Goal: Task Accomplishment & Management: Use online tool/utility

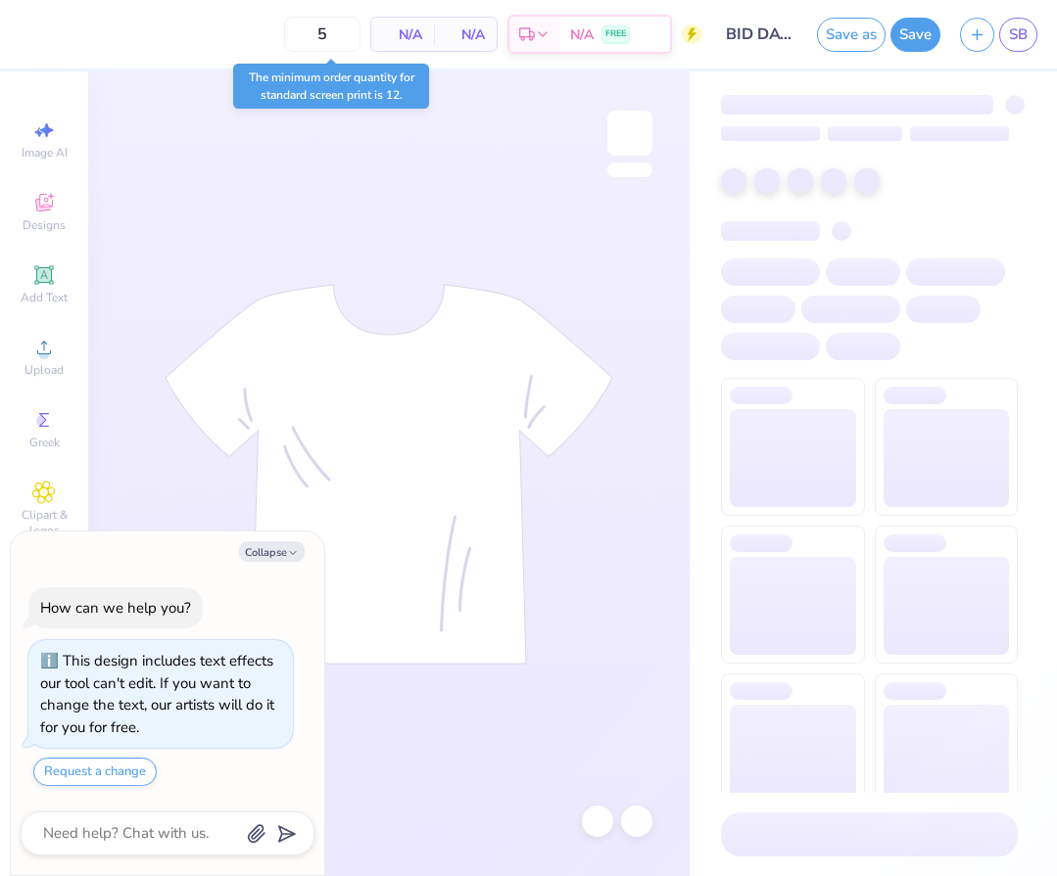
type textarea "x"
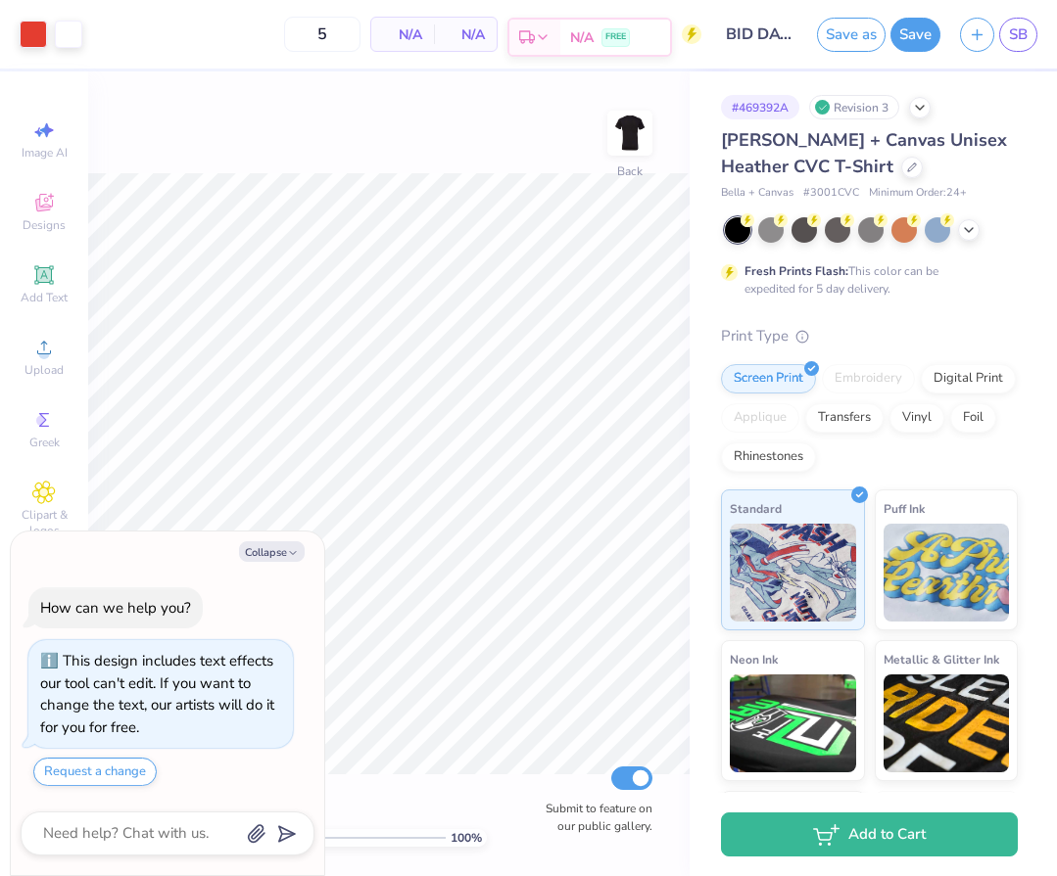
click at [541, 33] on icon at bounding box center [543, 37] width 16 height 16
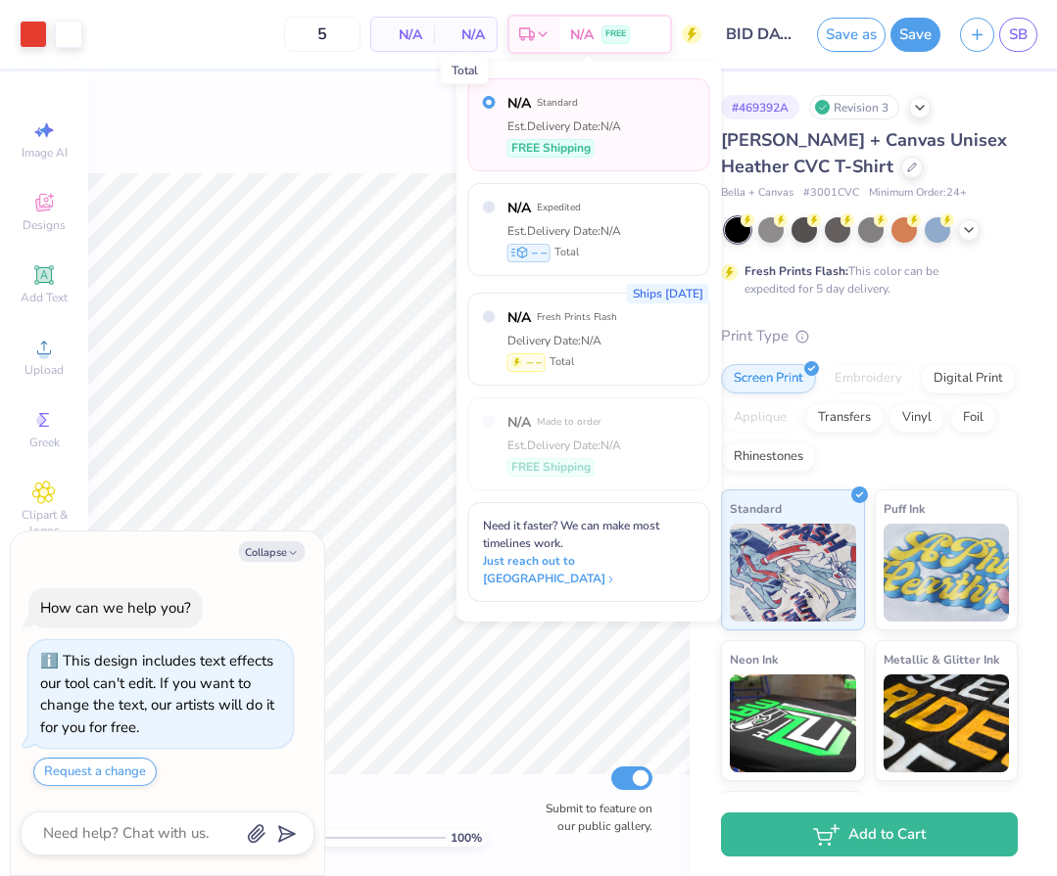
click at [477, 33] on span "N/A" at bounding box center [465, 34] width 39 height 21
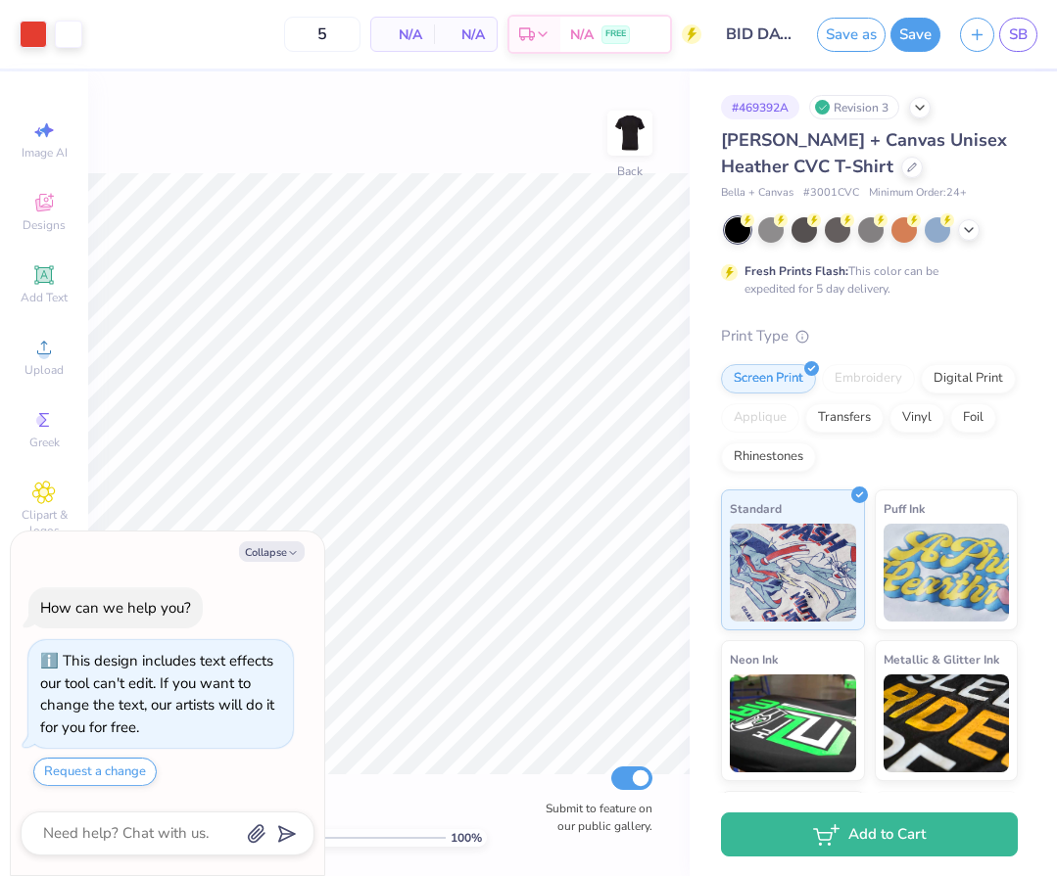
click at [414, 32] on span "N/A" at bounding box center [402, 34] width 39 height 21
click at [325, 46] on input "5" at bounding box center [322, 34] width 76 height 35
type input "50"
click at [933, 114] on div "# 469392A Revision 3" at bounding box center [869, 107] width 297 height 24
click at [926, 110] on icon at bounding box center [920, 106] width 16 height 16
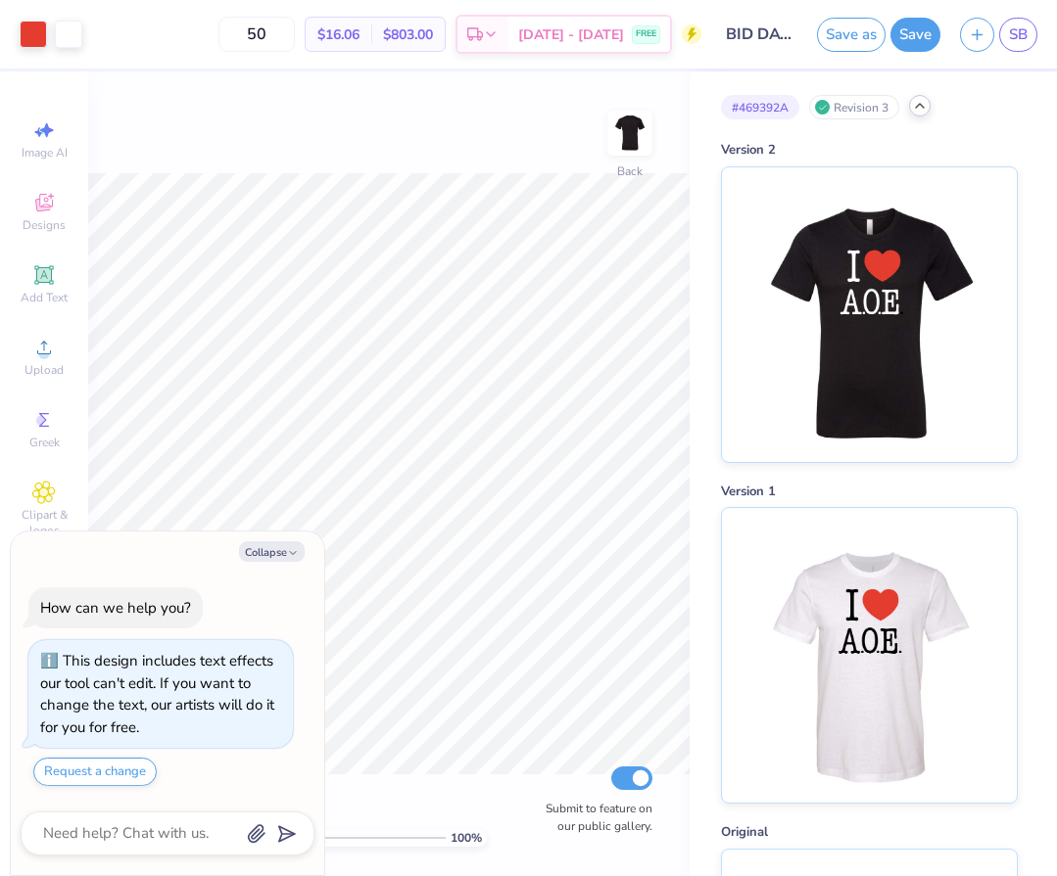
click at [916, 109] on icon at bounding box center [920, 106] width 16 height 16
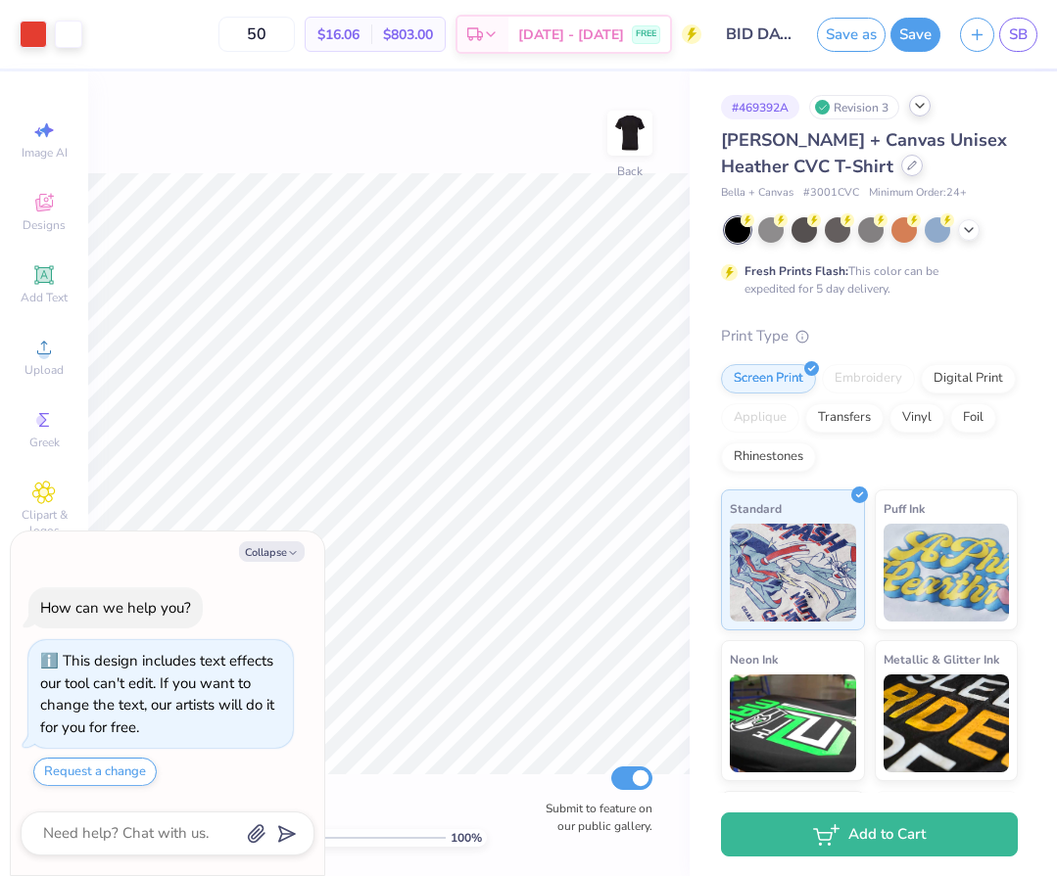
click at [901, 171] on div at bounding box center [912, 166] width 22 height 22
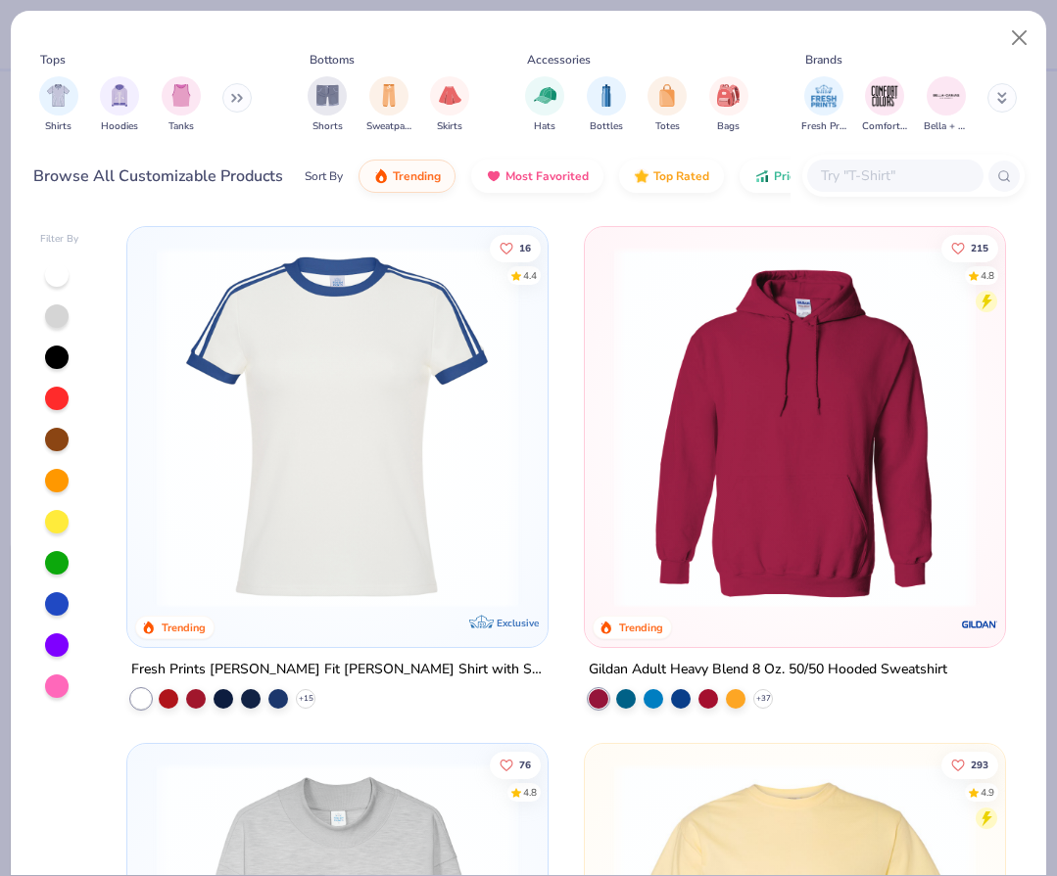
click at [1008, 95] on button at bounding box center [1001, 97] width 29 height 29
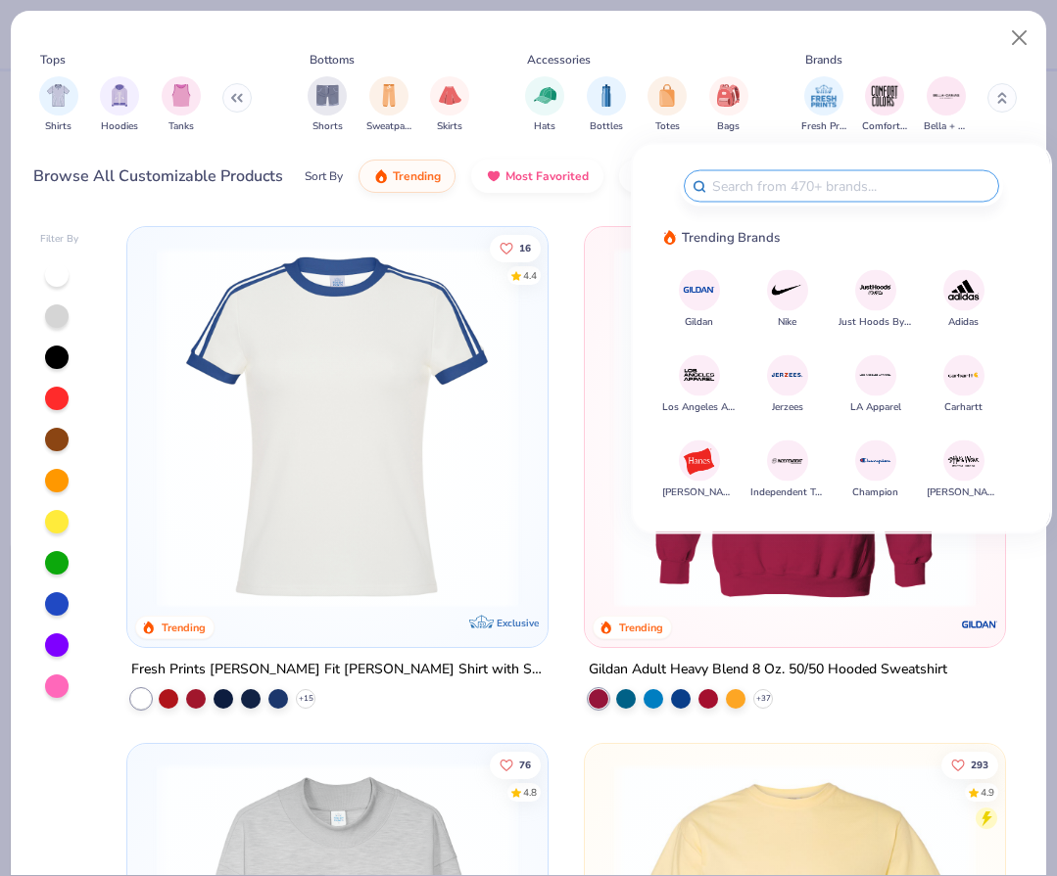
click at [705, 289] on img at bounding box center [699, 290] width 34 height 34
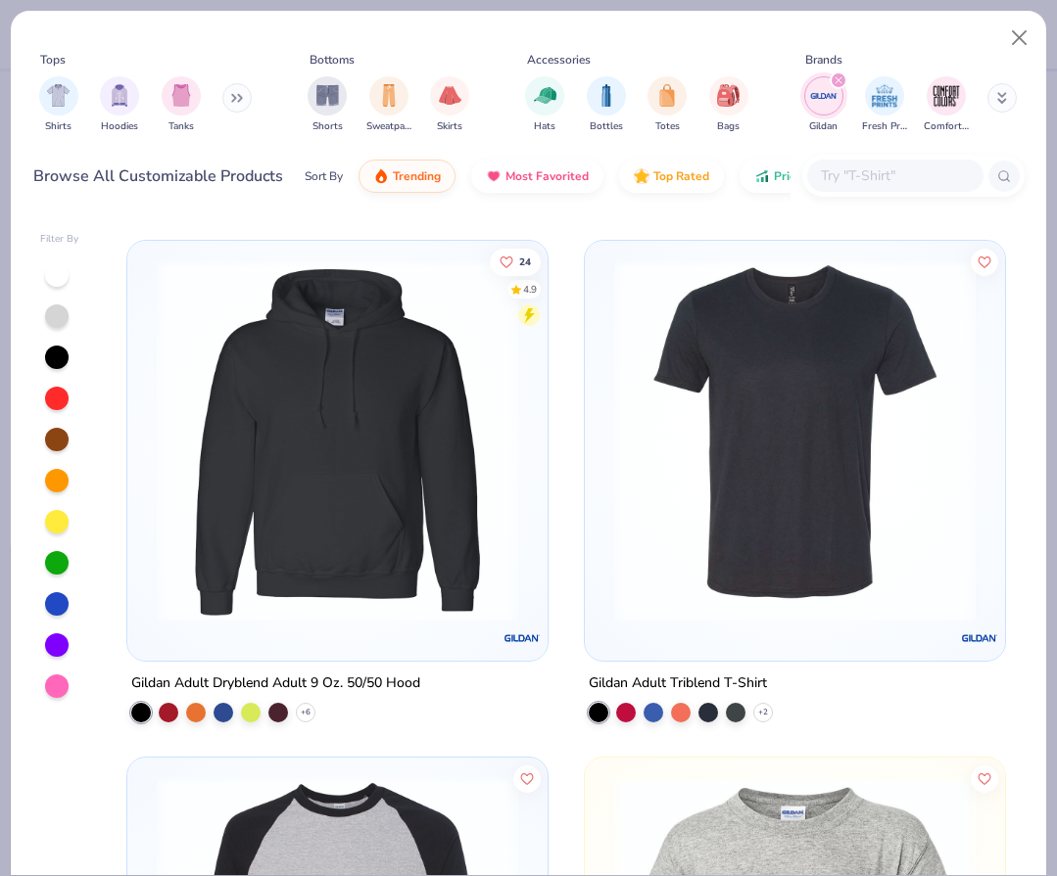
scroll to position [6192, 0]
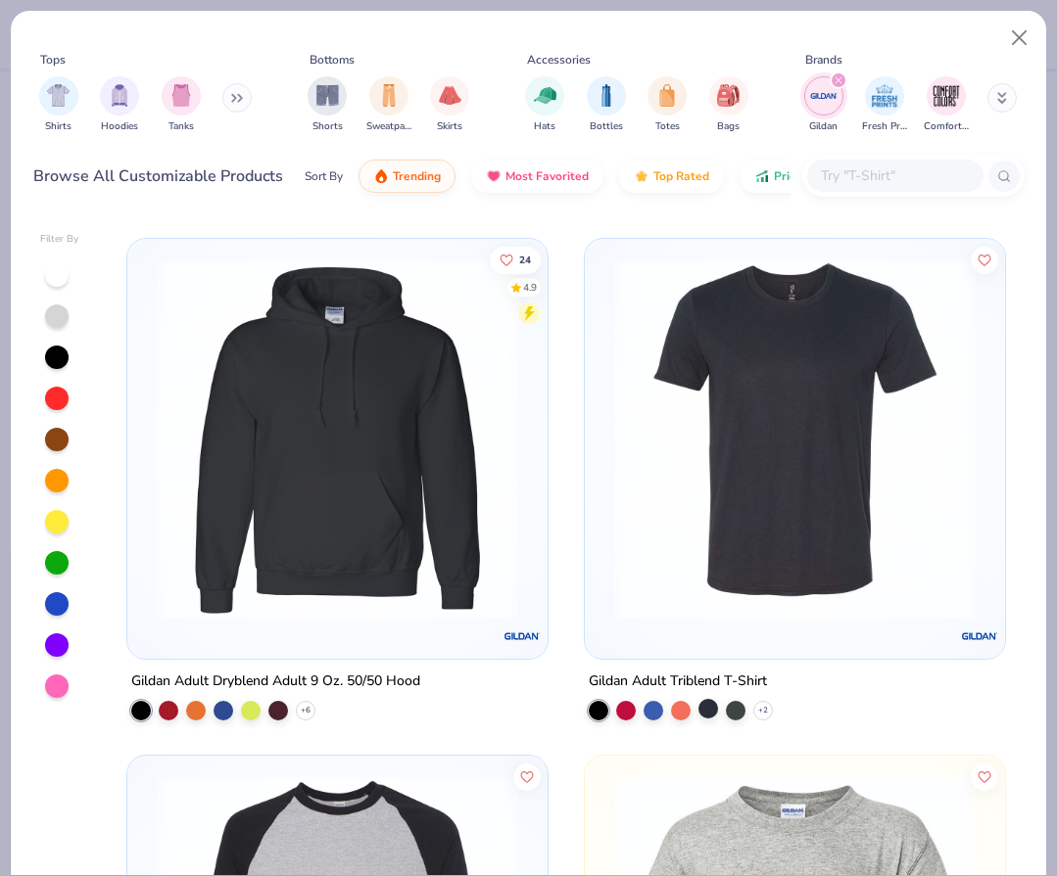
click at [713, 705] on div at bounding box center [708, 709] width 20 height 20
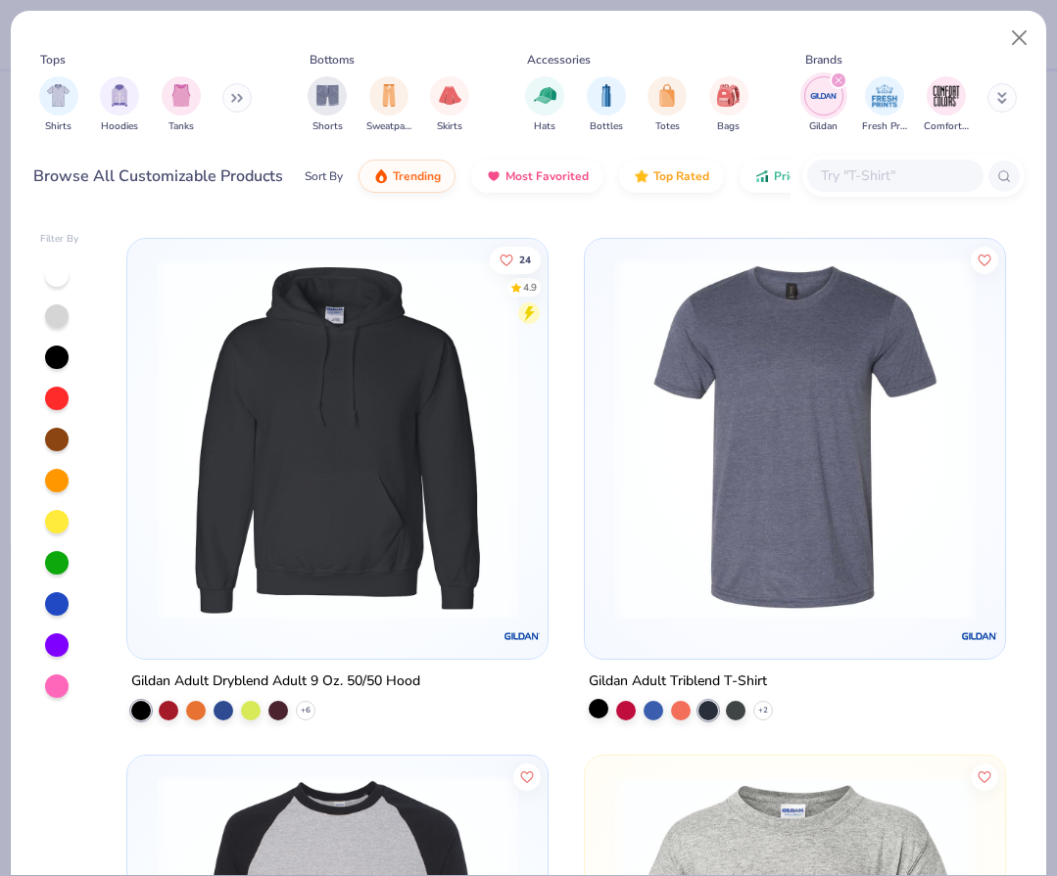
click at [601, 703] on div at bounding box center [598, 709] width 20 height 20
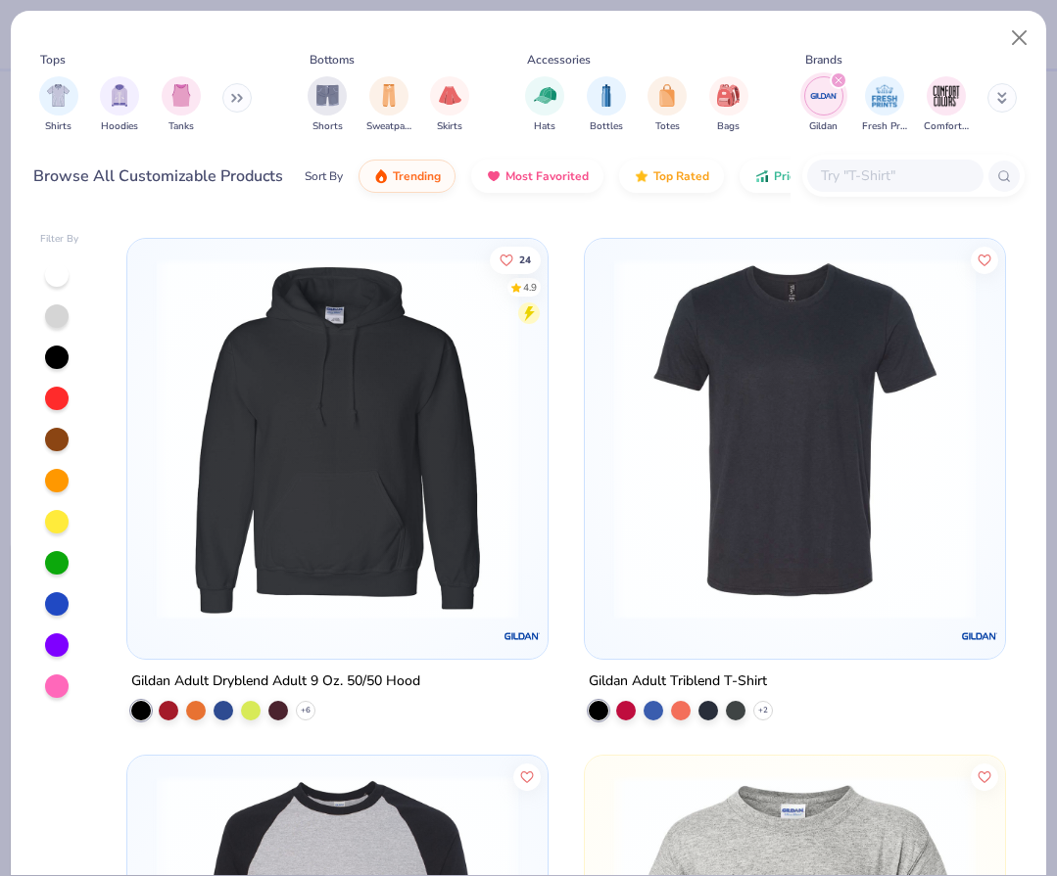
click at [749, 575] on img at bounding box center [794, 439] width 381 height 361
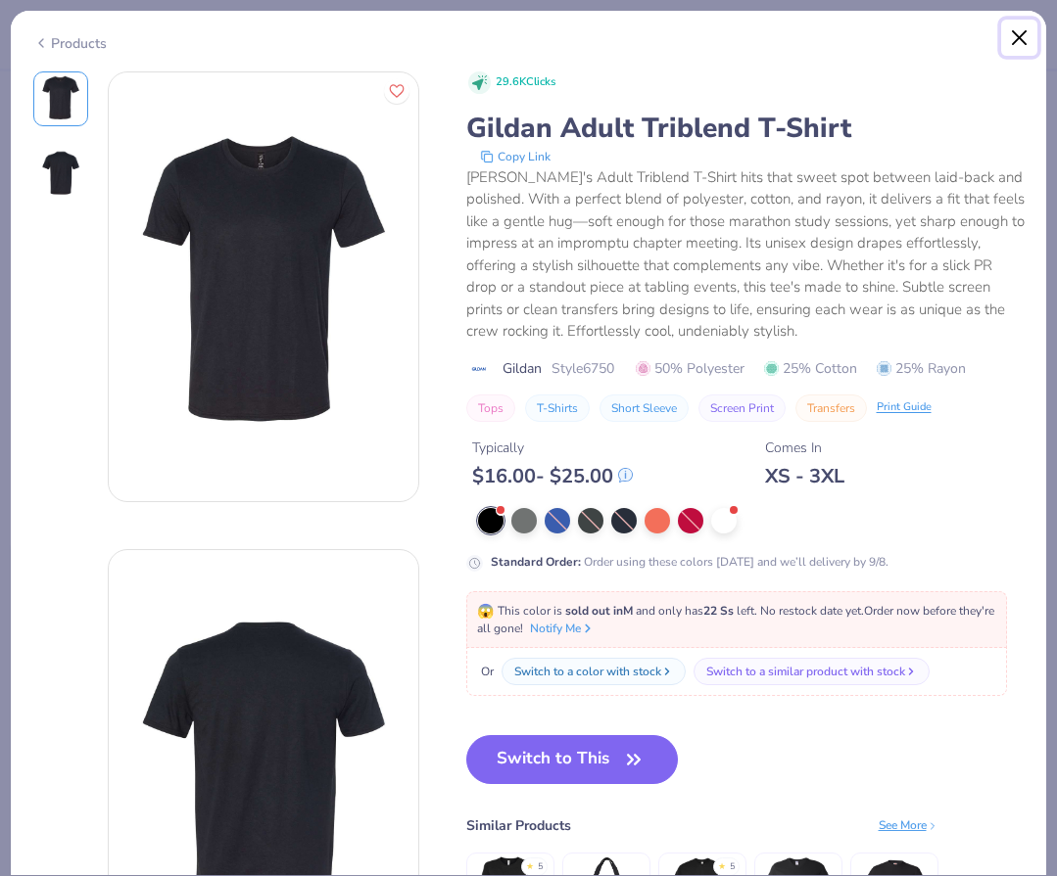
click at [1016, 32] on button "Close" at bounding box center [1019, 38] width 37 height 37
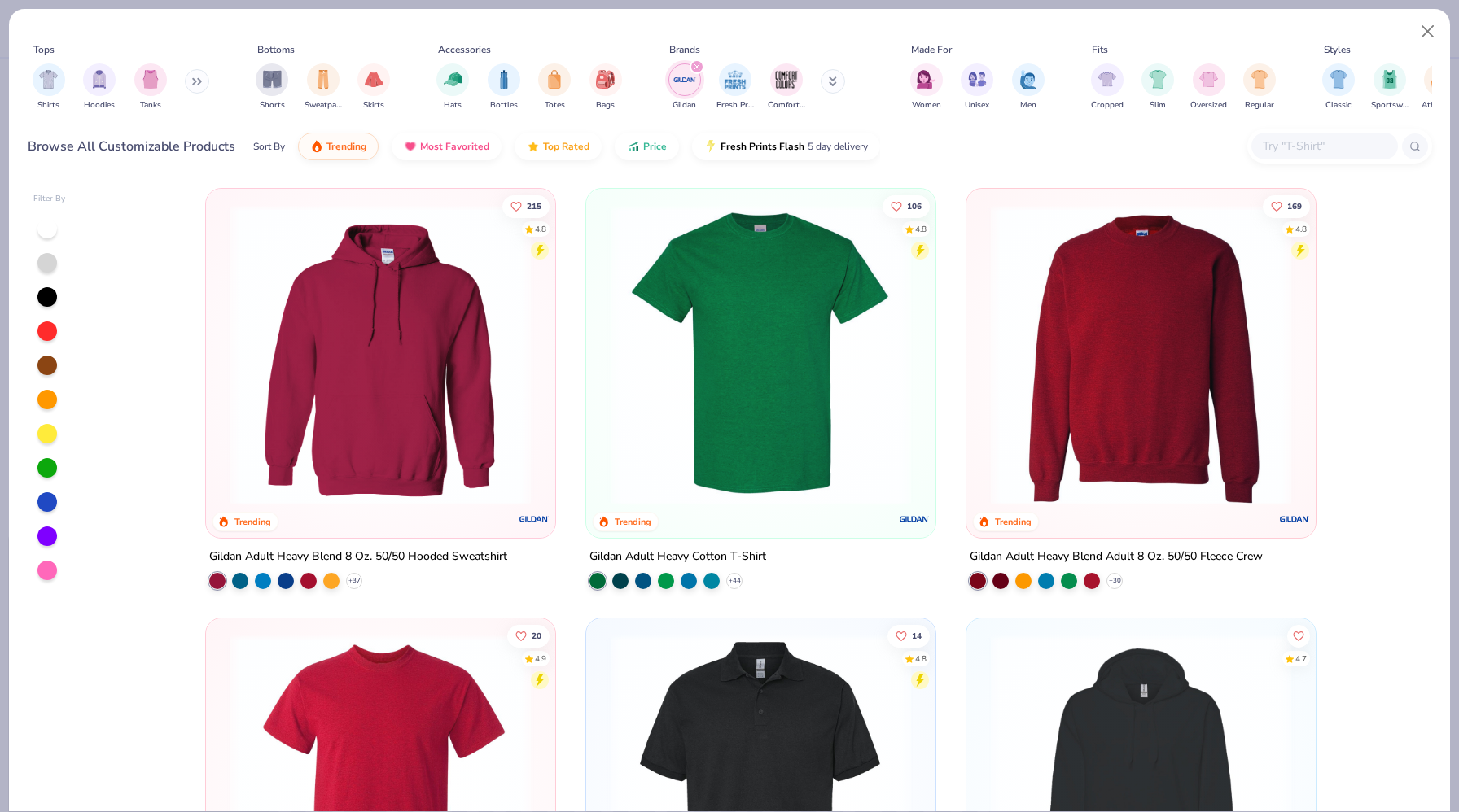
scroll to position [86, 0]
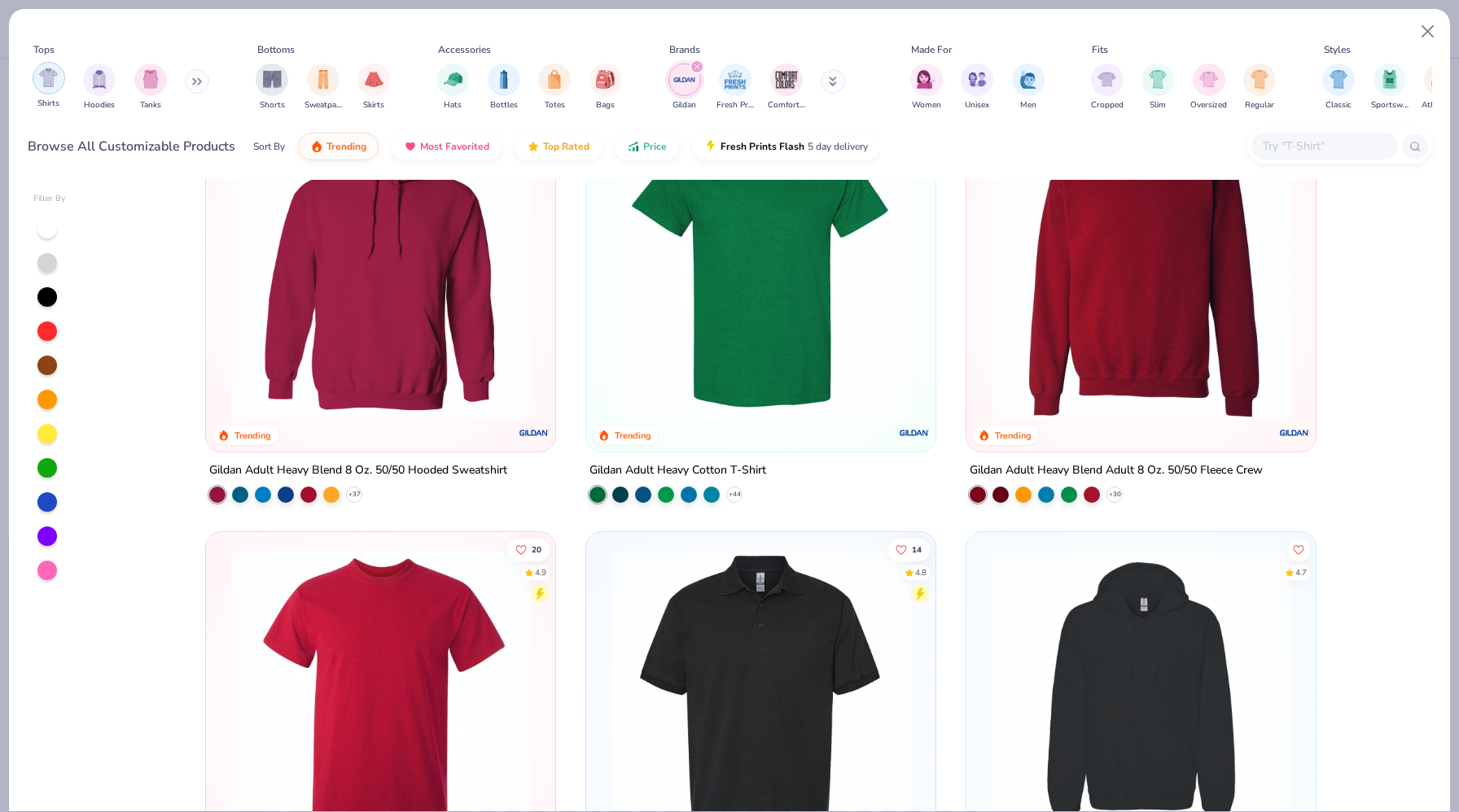
click at [52, 85] on img "filter for Shirts" at bounding box center [48, 77] width 19 height 19
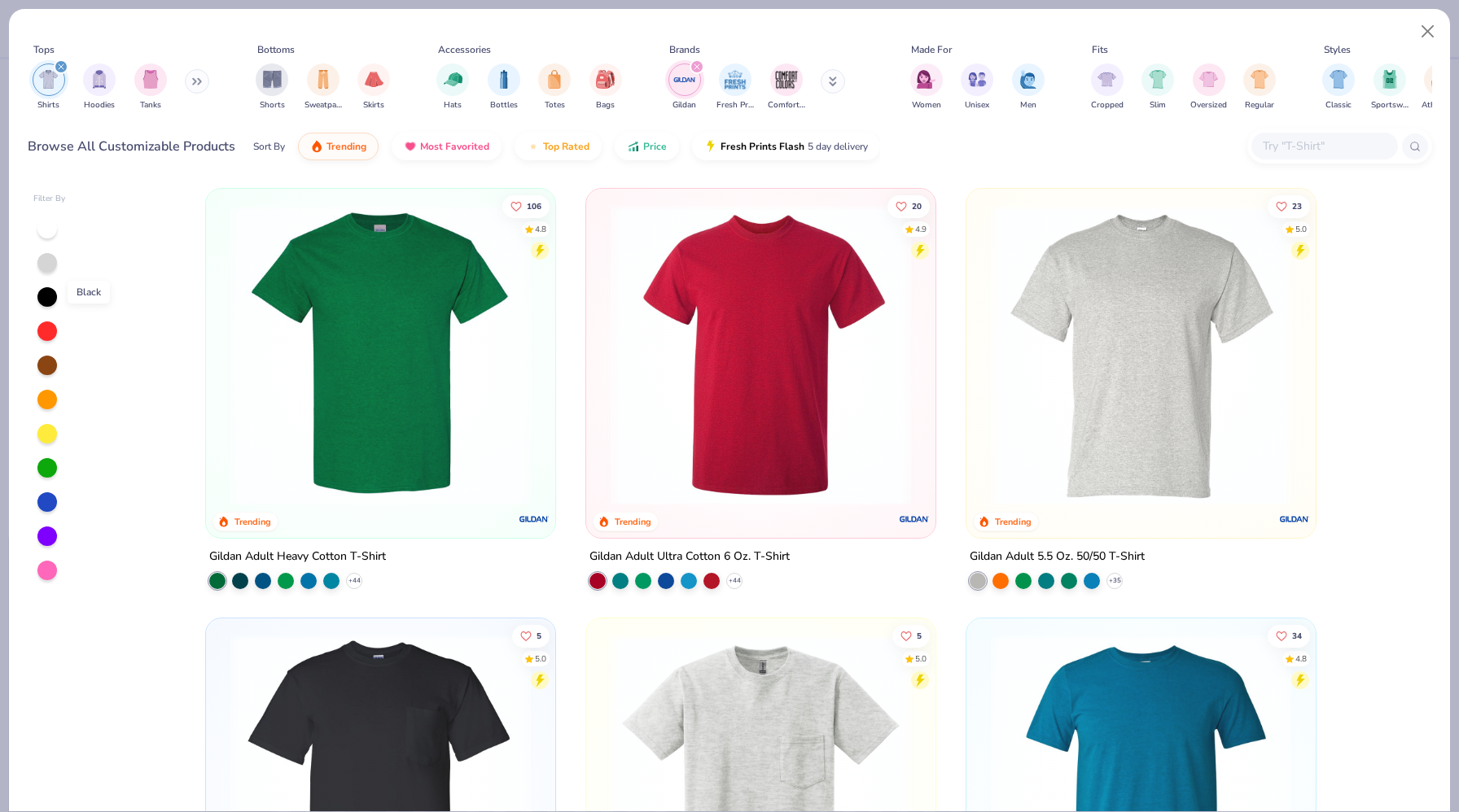
click at [51, 297] on div at bounding box center [47, 298] width 20 height 20
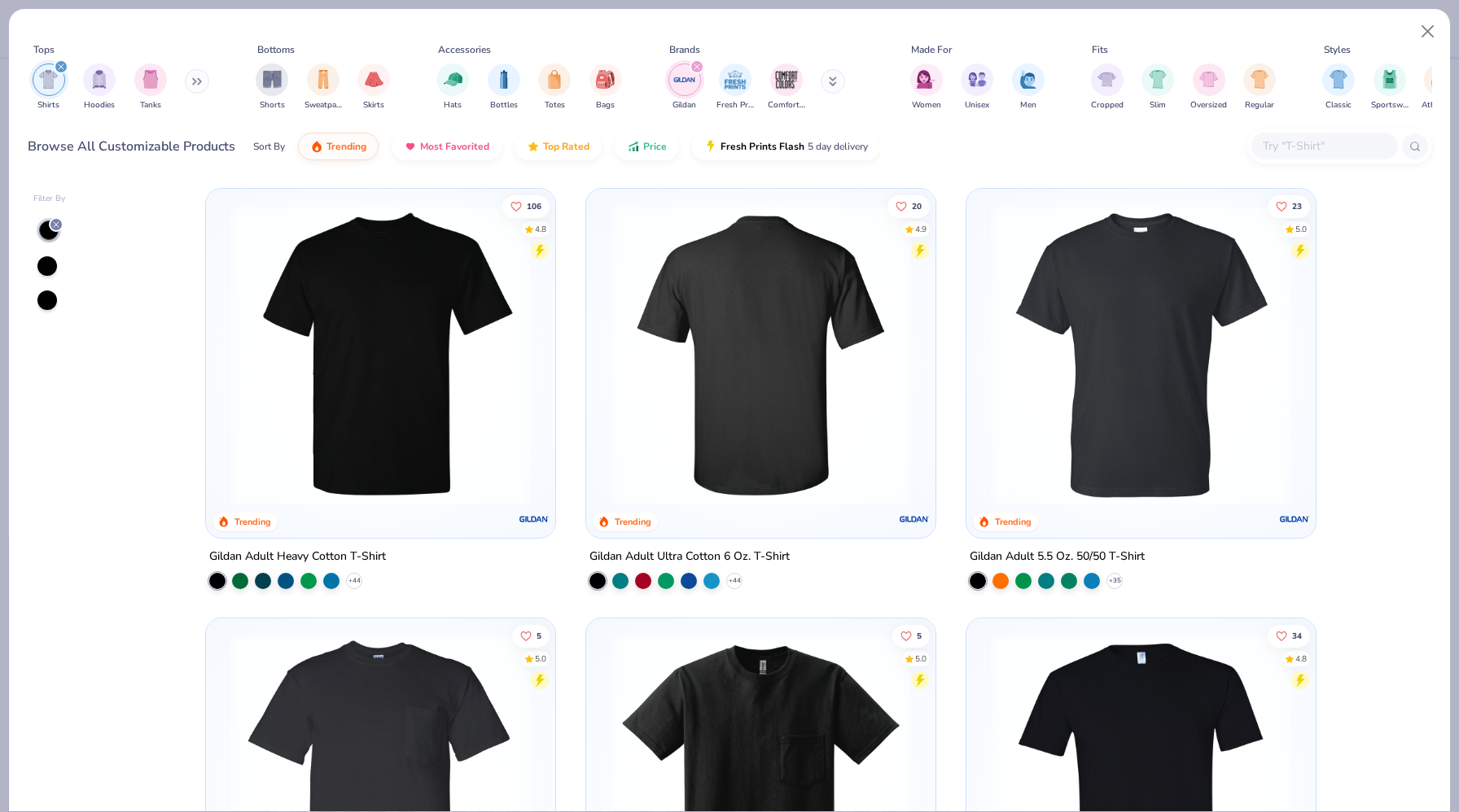
click at [603, 370] on img at bounding box center [444, 355] width 317 height 300
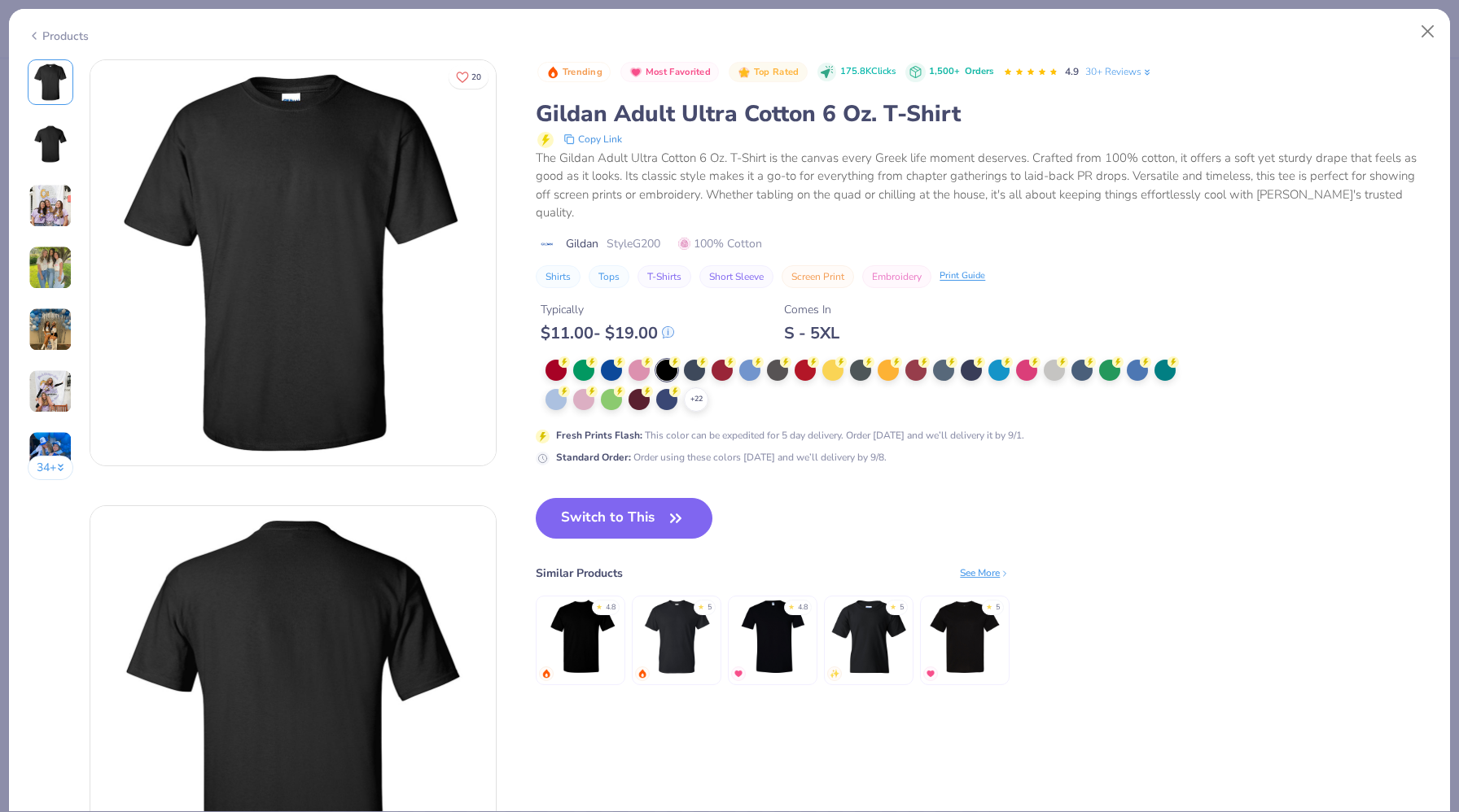
click at [878, 311] on div "Typically $ 11.00 - $ 19.00 Comes In S - 5XL" at bounding box center [983, 316] width 895 height 56
click at [591, 498] on button "Switch to This" at bounding box center [624, 518] width 176 height 41
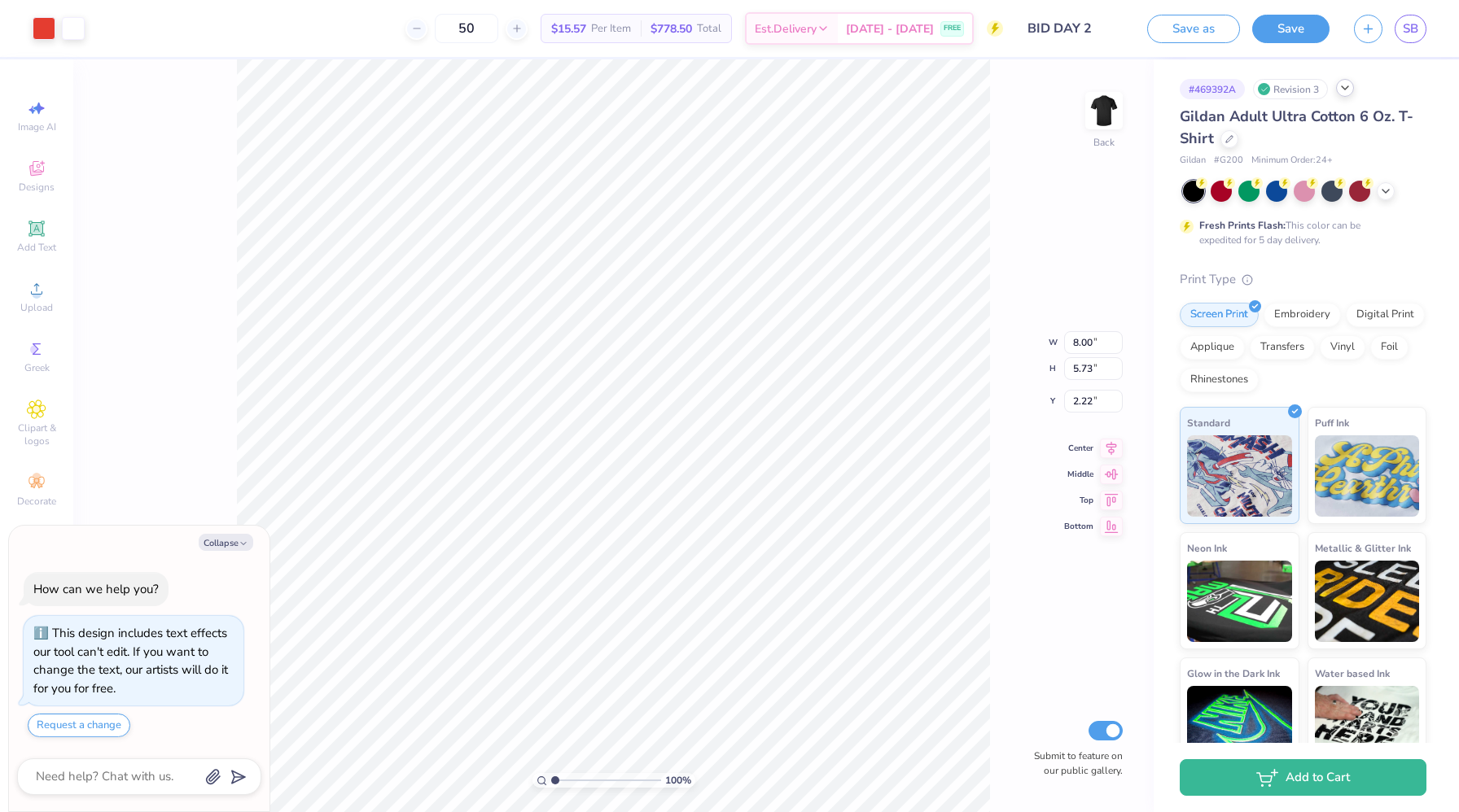
type textarea "x"
type input "2.21"
type textarea "x"
type input "9.11"
type input "6.53"
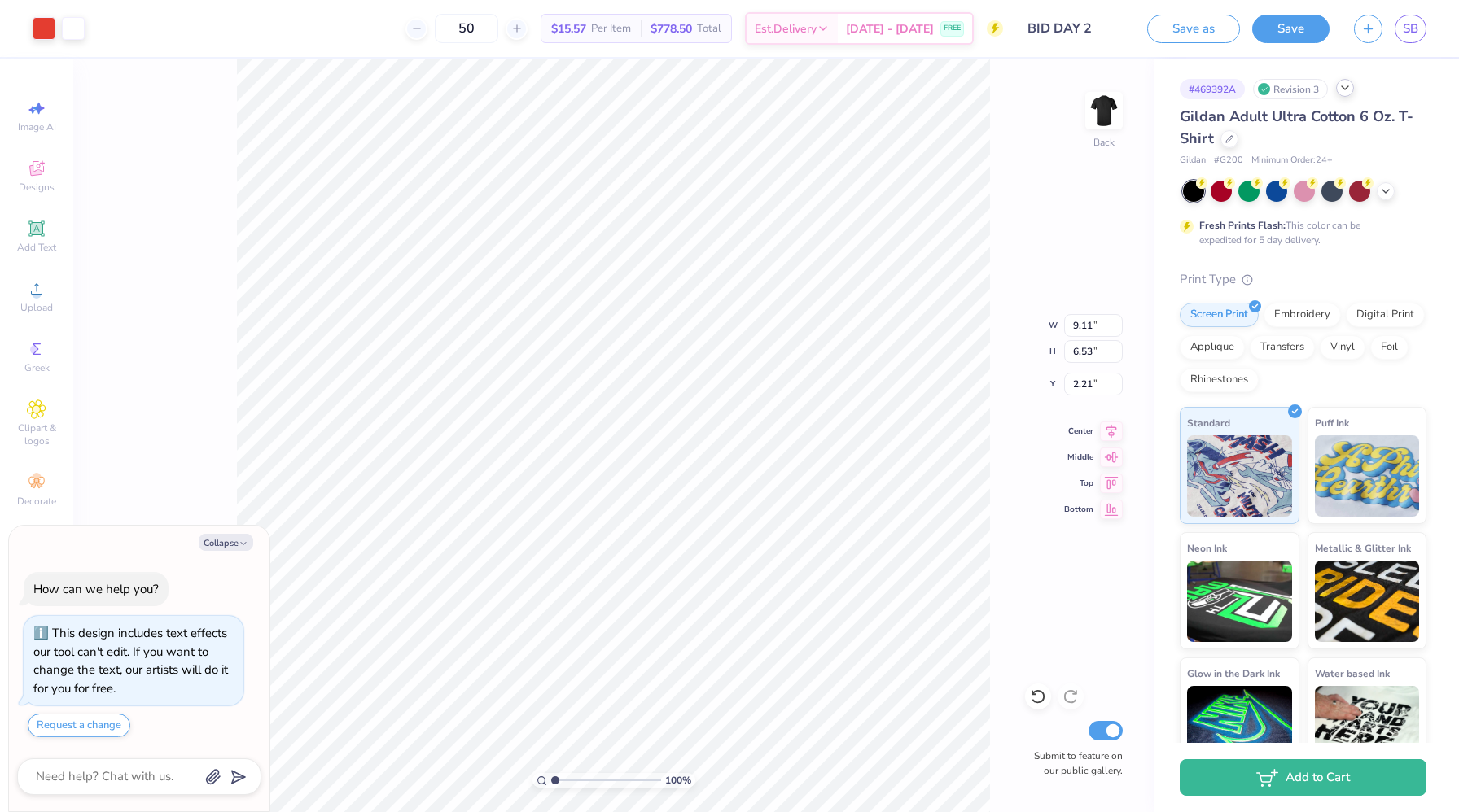
type textarea "x"
click at [498, 38] on input "50" at bounding box center [466, 28] width 63 height 29
type input "5"
type input "100"
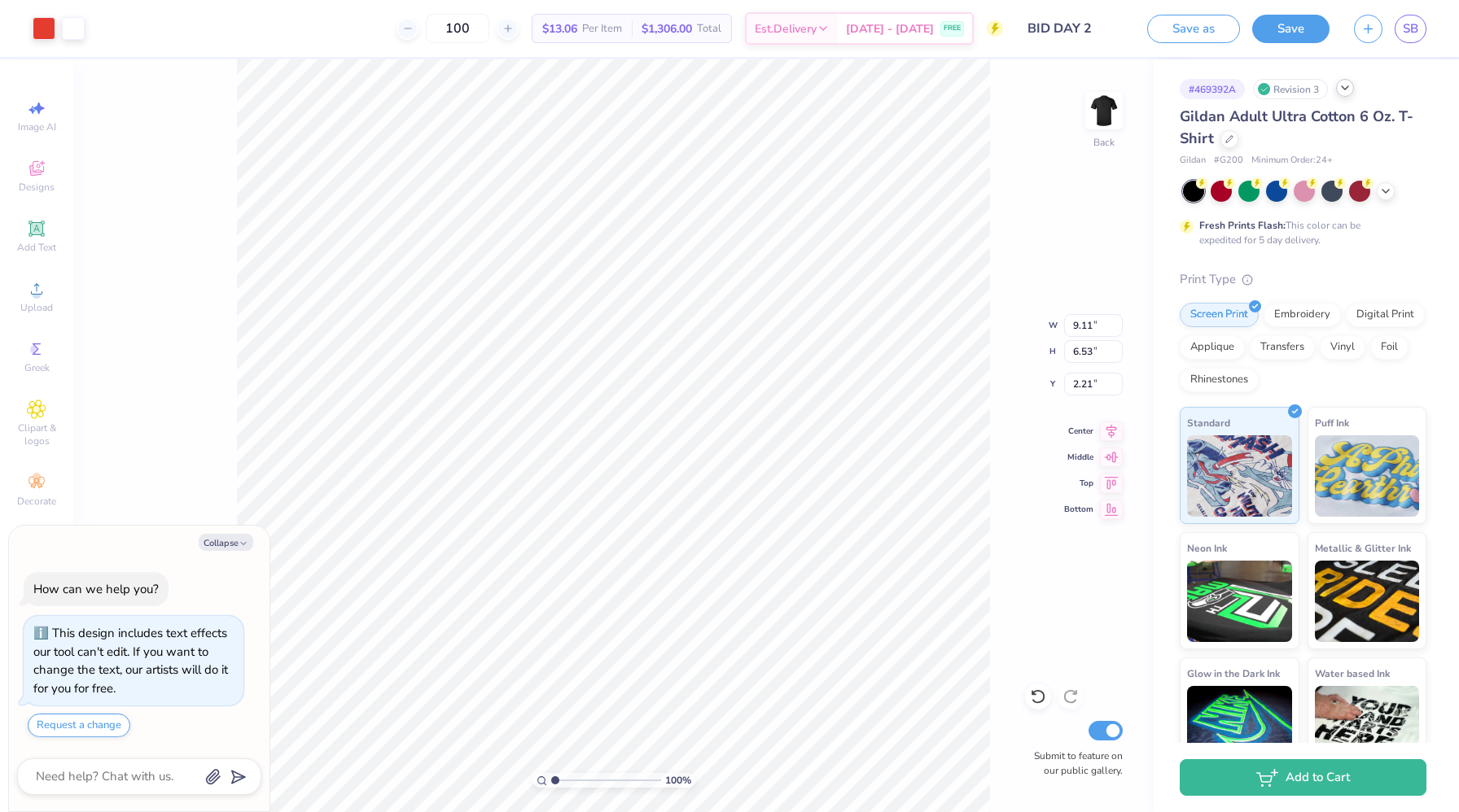
type textarea "x"
type input "2.18"
type textarea "x"
type input "2.17"
click at [878, 135] on div at bounding box center [1230, 138] width 18 height 18
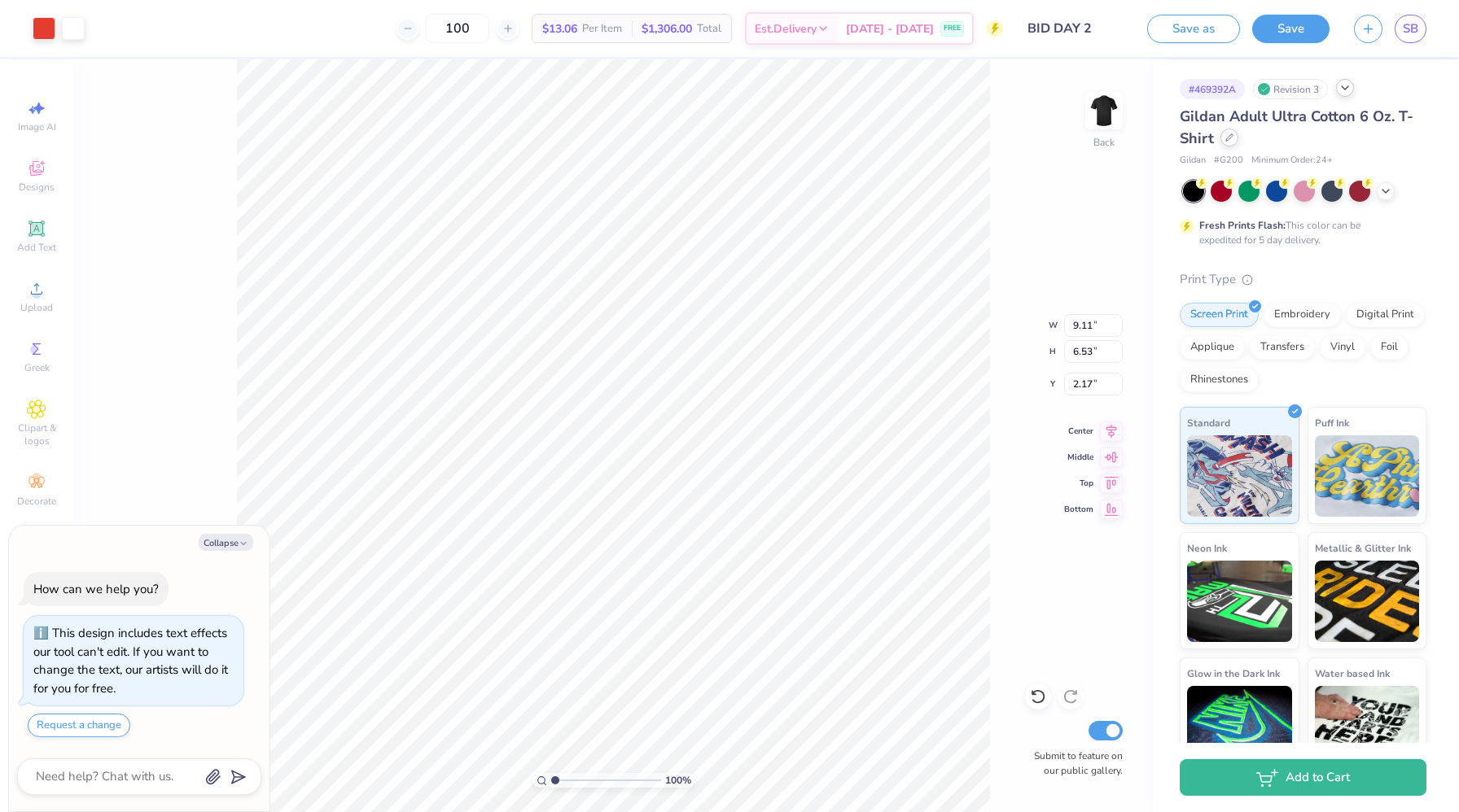
type textarea "x"
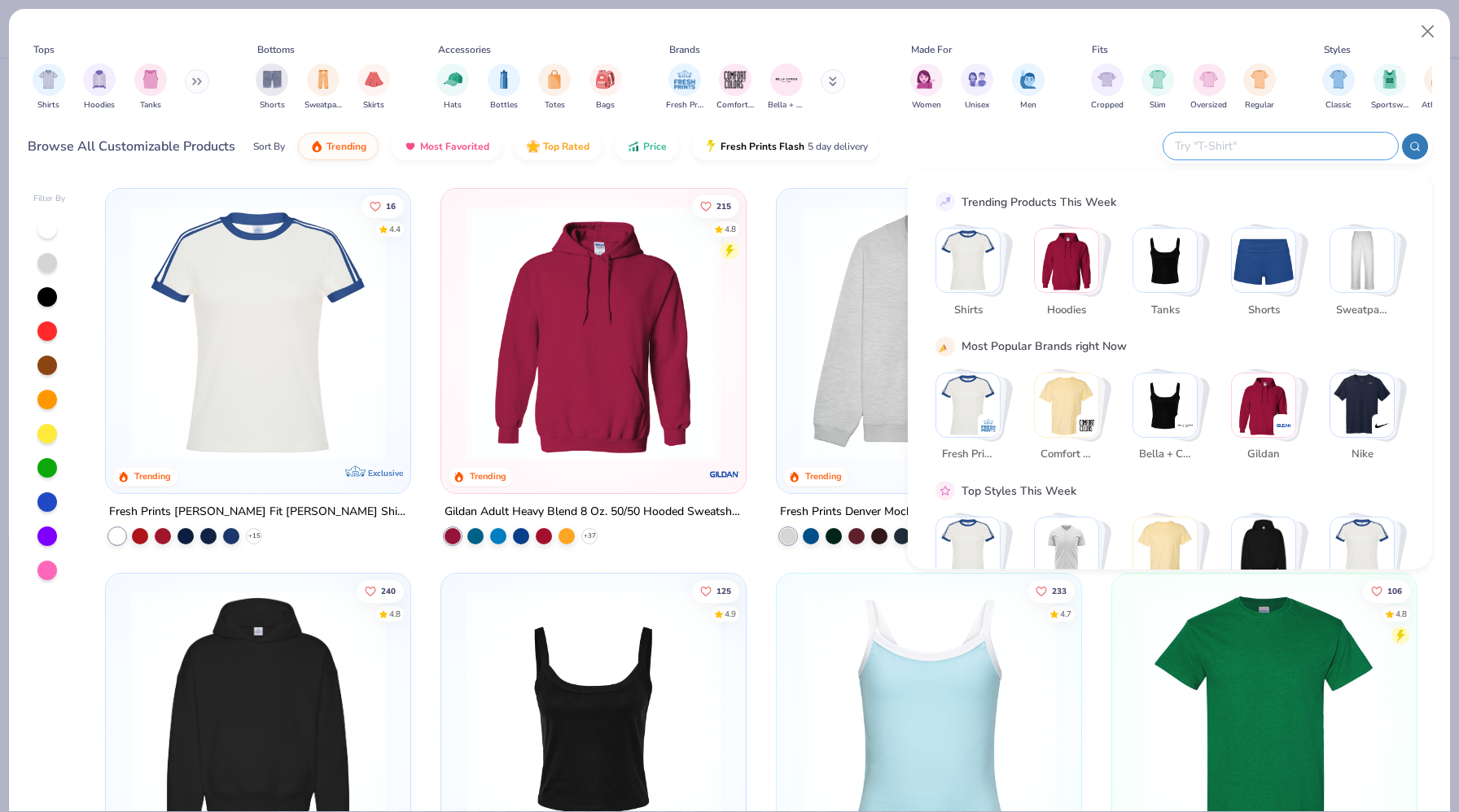
click at [878, 149] on input "text" at bounding box center [1279, 146] width 214 height 19
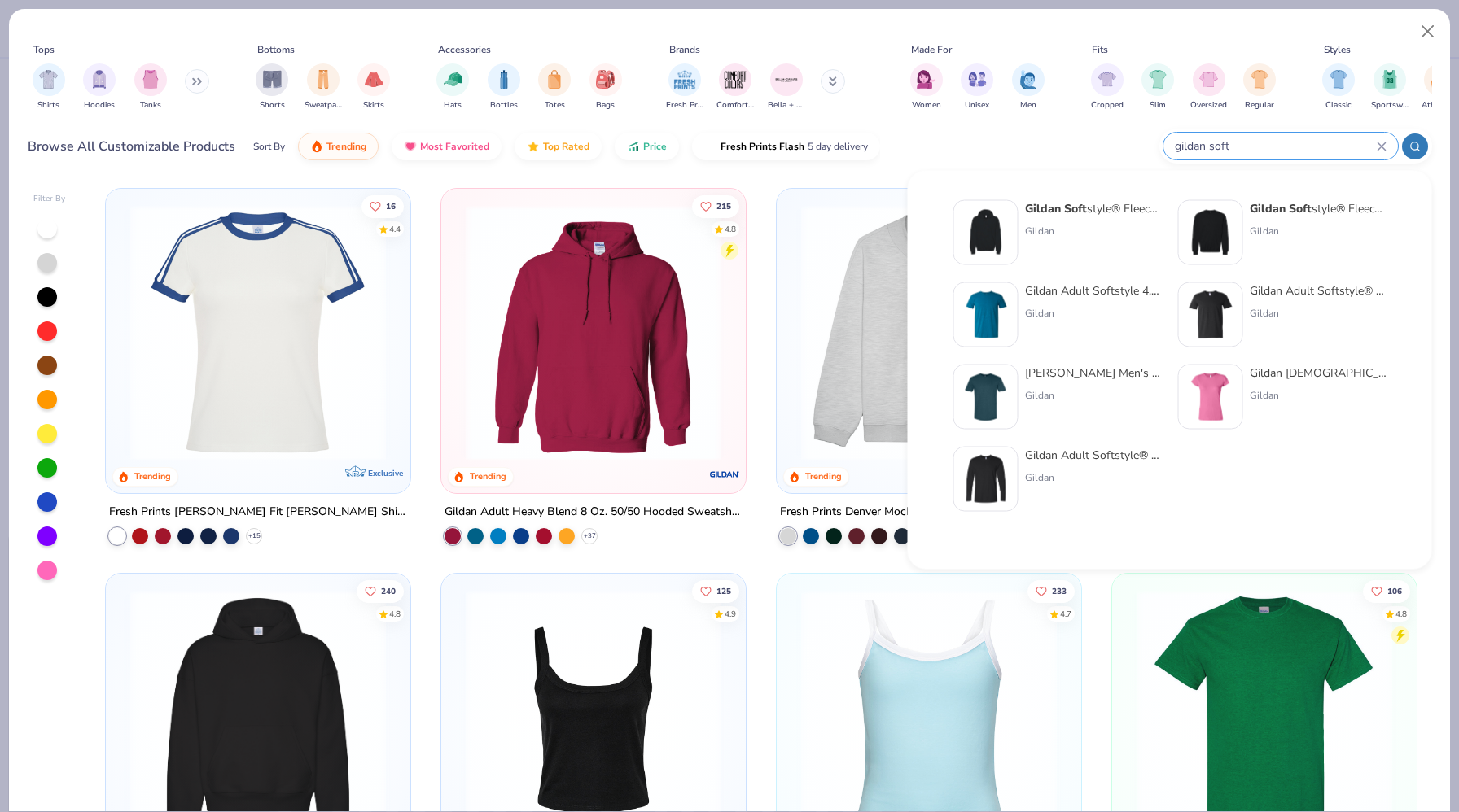
type input "gildan soft"
click at [878, 308] on img at bounding box center [1210, 315] width 51 height 51
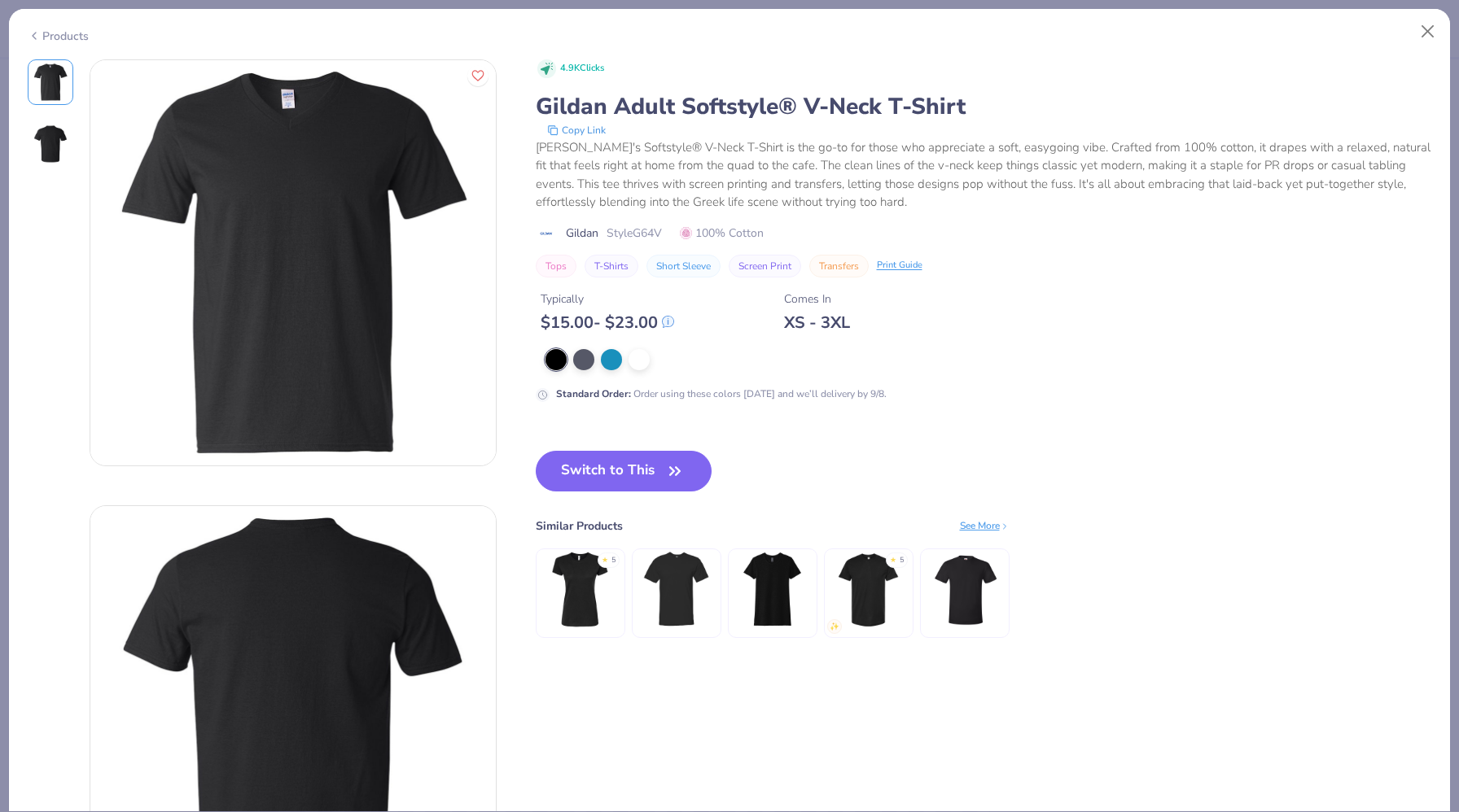
click at [41, 40] on div "Products" at bounding box center [57, 36] width 61 height 17
type textarea "x"
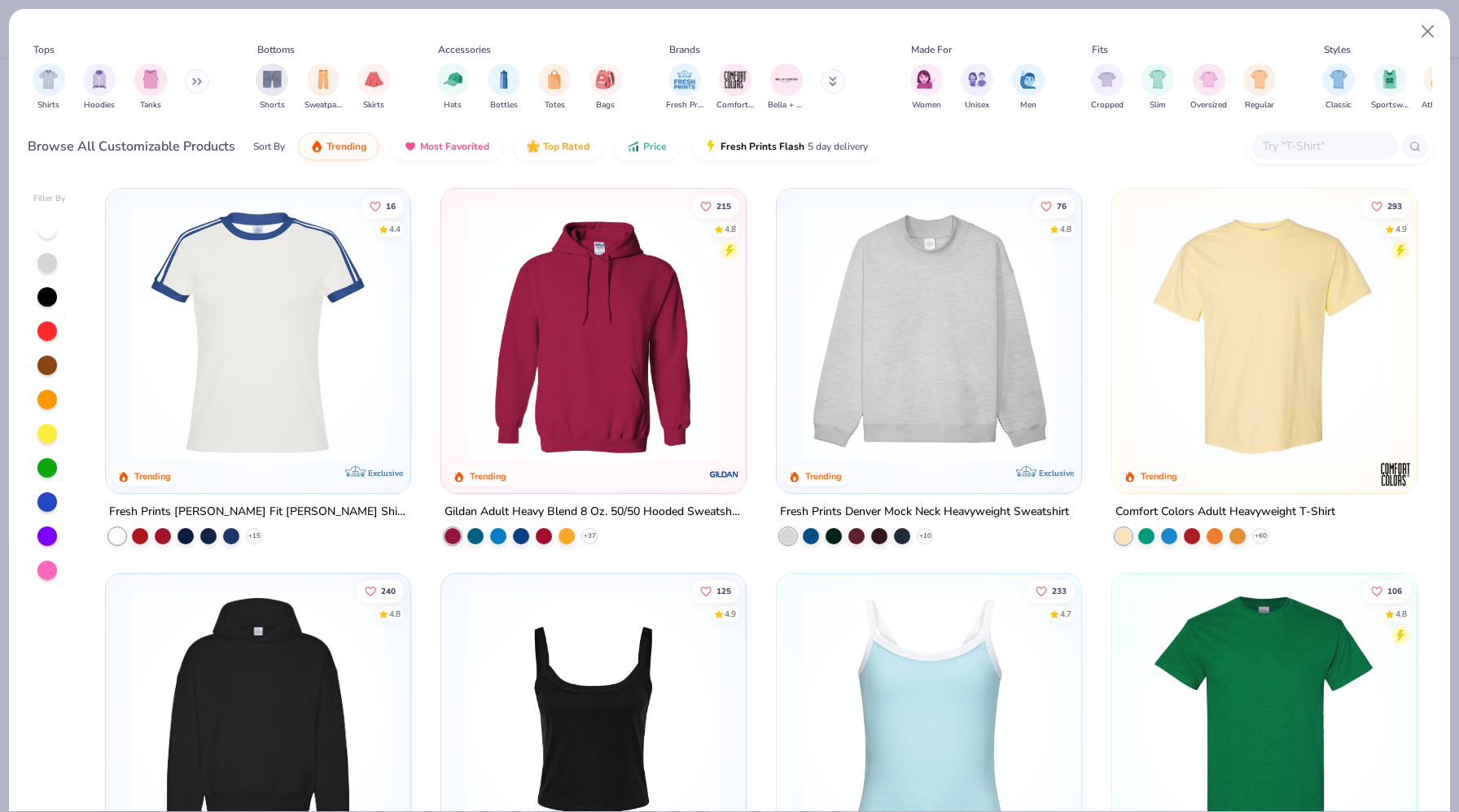
click at [878, 145] on input "text" at bounding box center [1323, 146] width 126 height 19
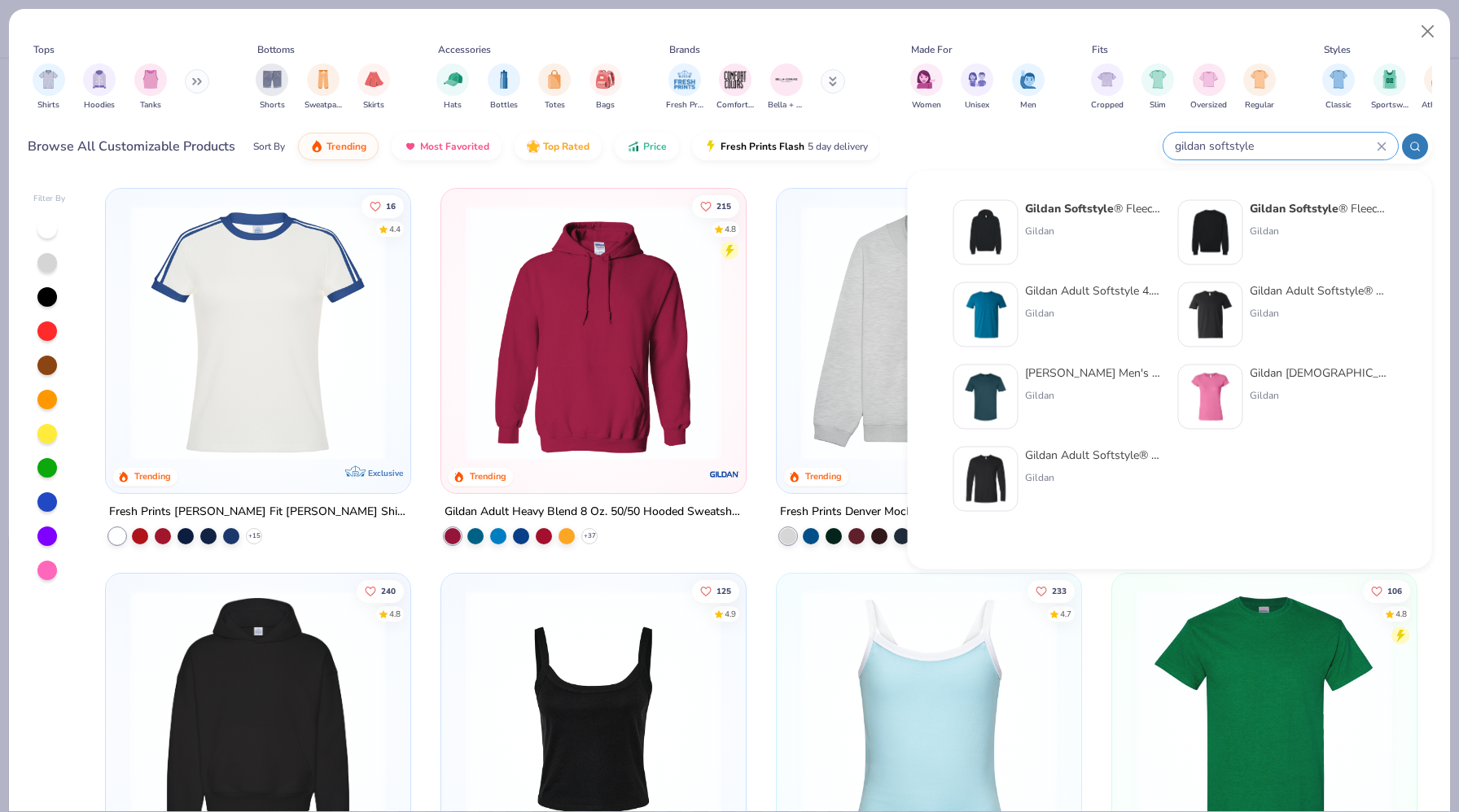
type input "gildan softstyle"
click at [878, 299] on div "Gildan Adult Softstyle 4.5 Oz. T-Shirt Gildan" at bounding box center [1093, 315] width 137 height 65
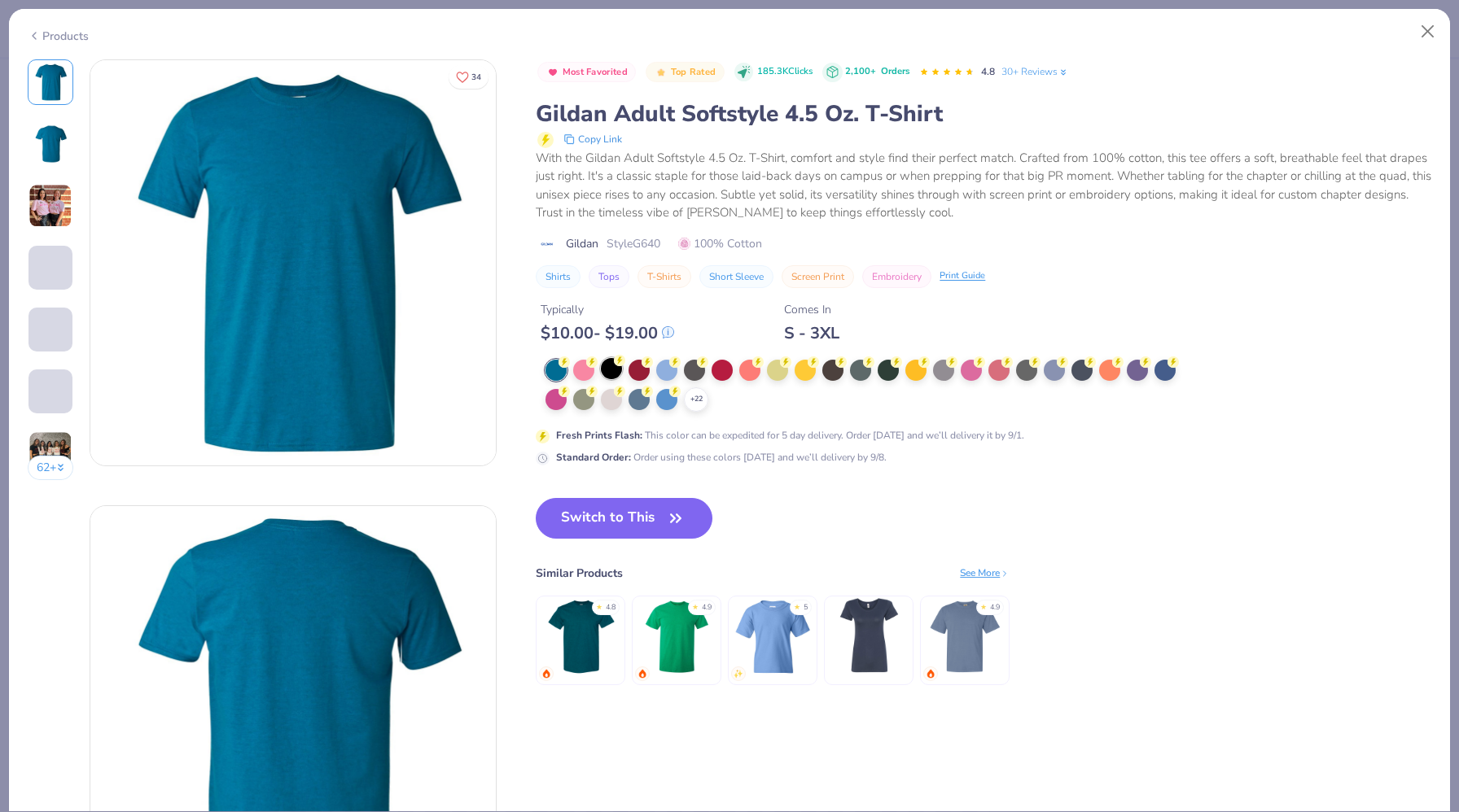
click at [610, 364] on div at bounding box center [611, 368] width 21 height 21
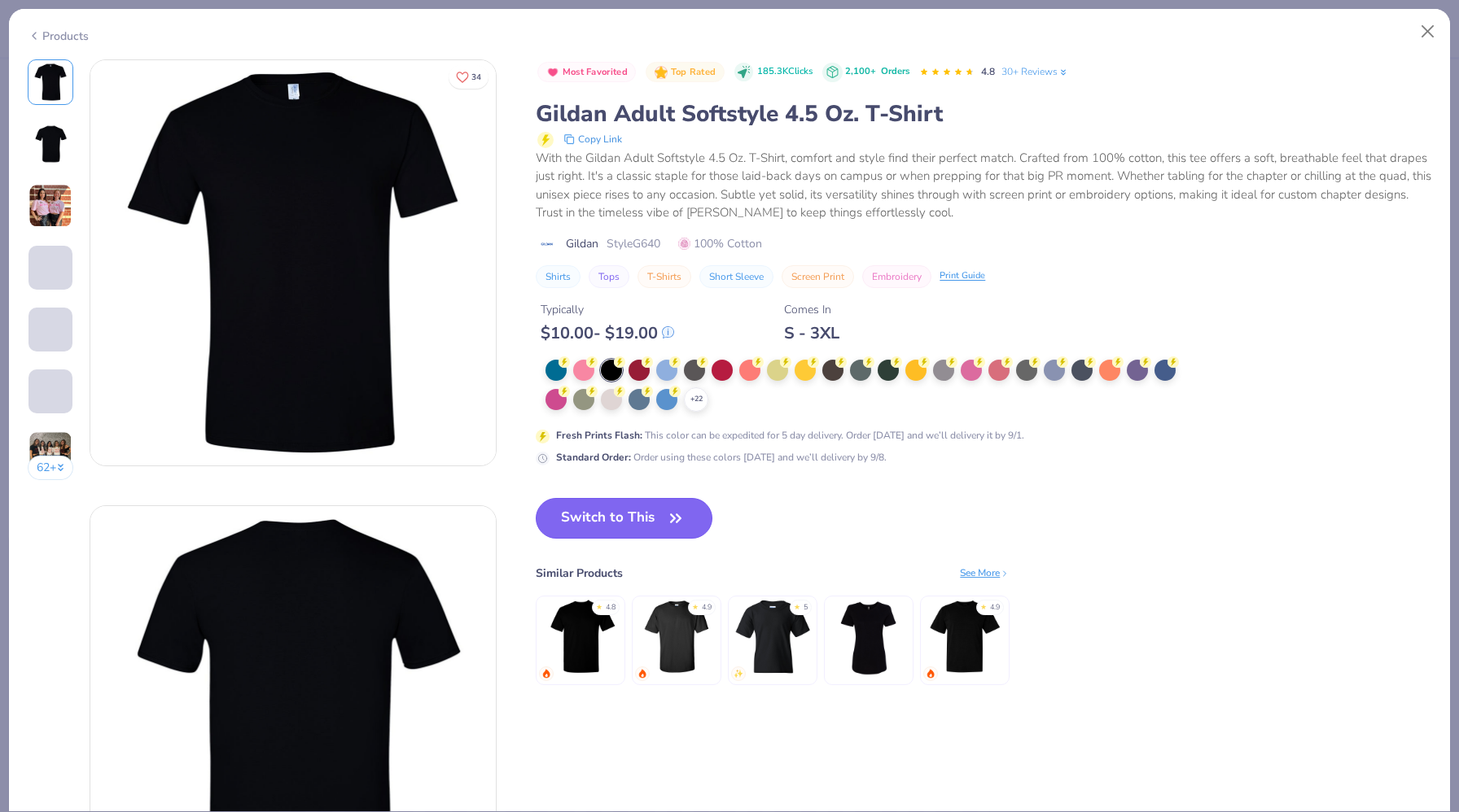
click at [591, 508] on button "Switch to This" at bounding box center [624, 518] width 176 height 41
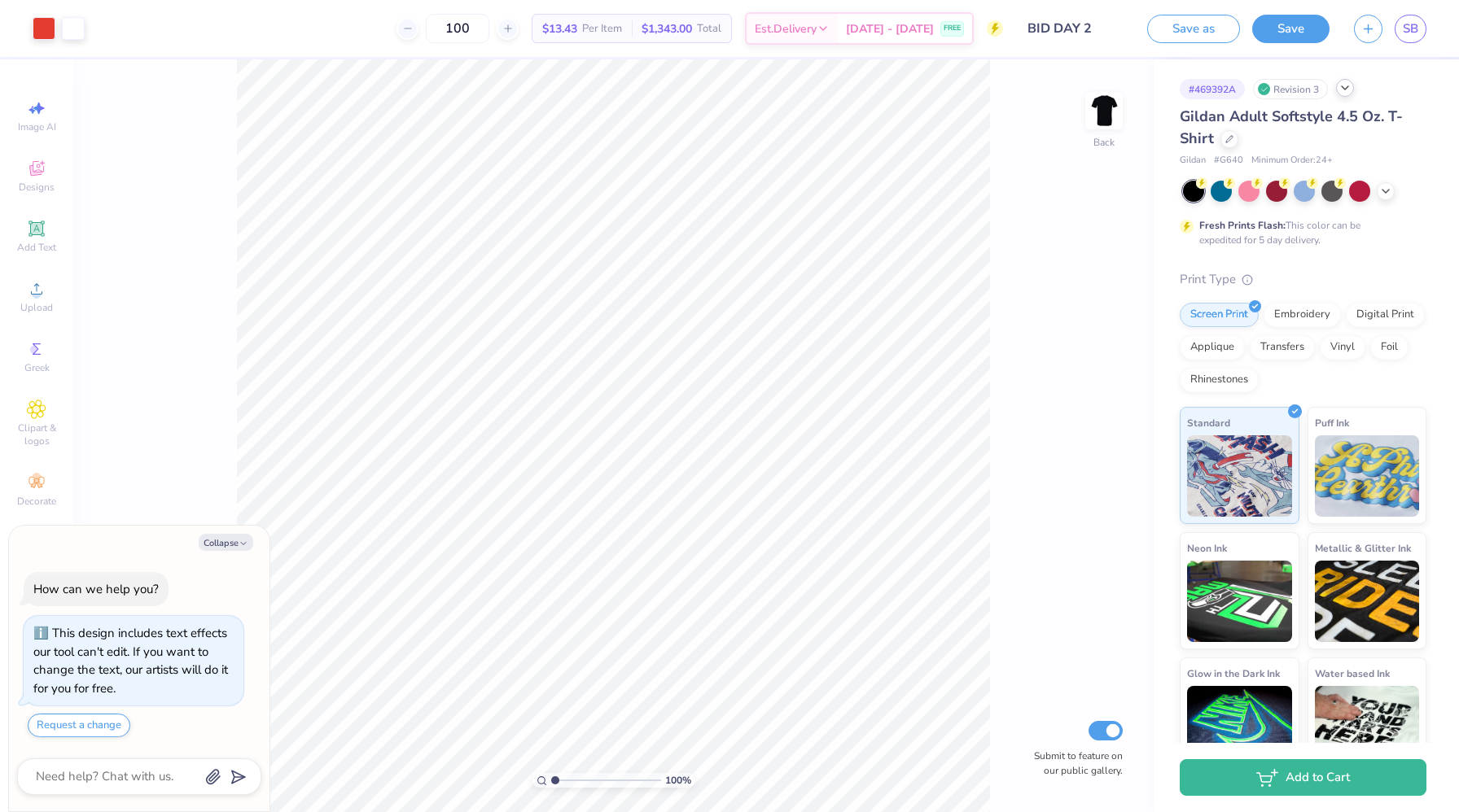
click at [619, 23] on span "Per Item" at bounding box center [602, 28] width 40 height 17
click at [93, 727] on div "How can we help you? This design includes text effects our tool can't edit. If …" at bounding box center [140, 655] width 244 height 192
click at [81, 727] on textarea at bounding box center [116, 776] width 165 height 22
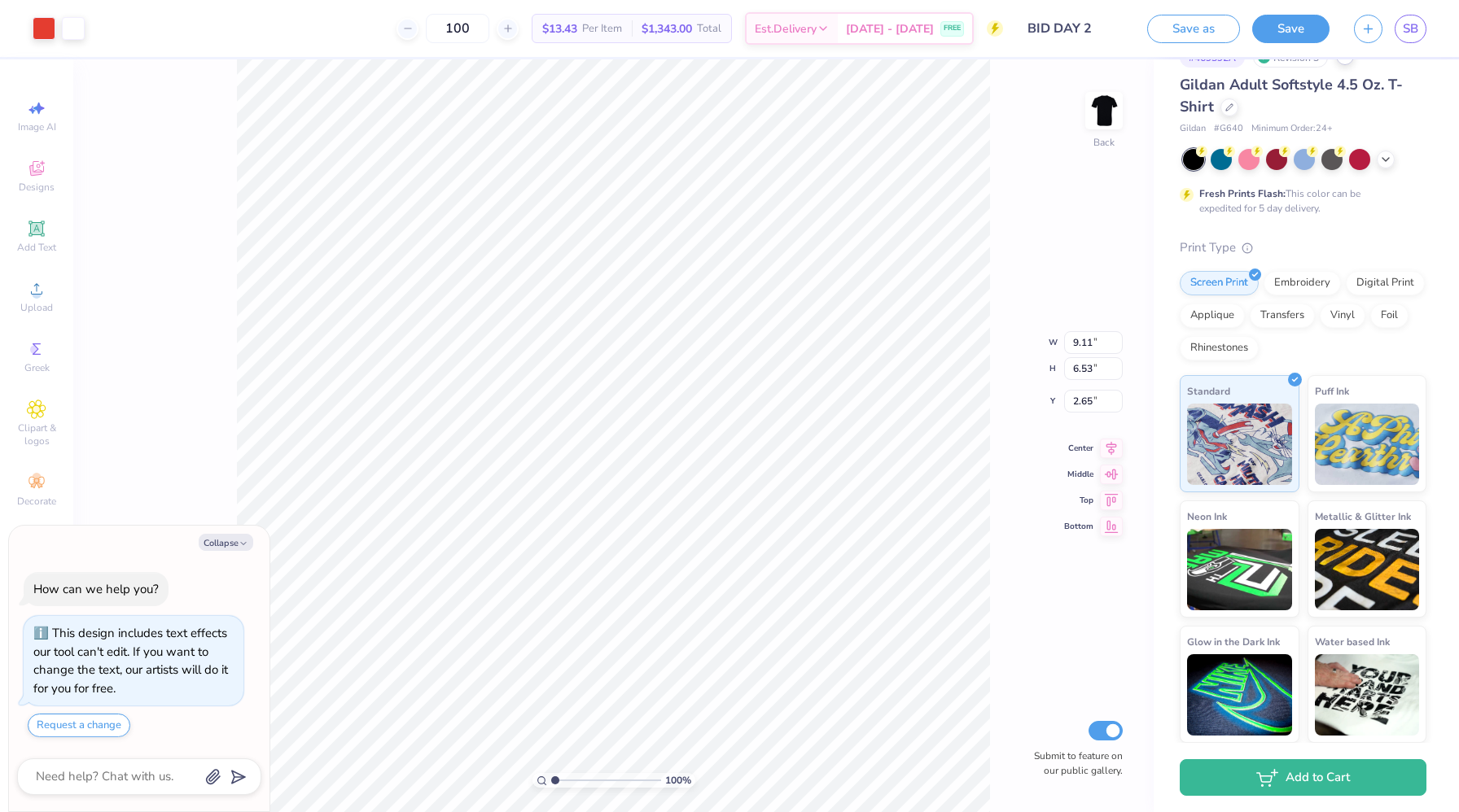
type textarea "x"
type input "2.66"
type textarea "x"
type input "2.73"
type textarea "x"
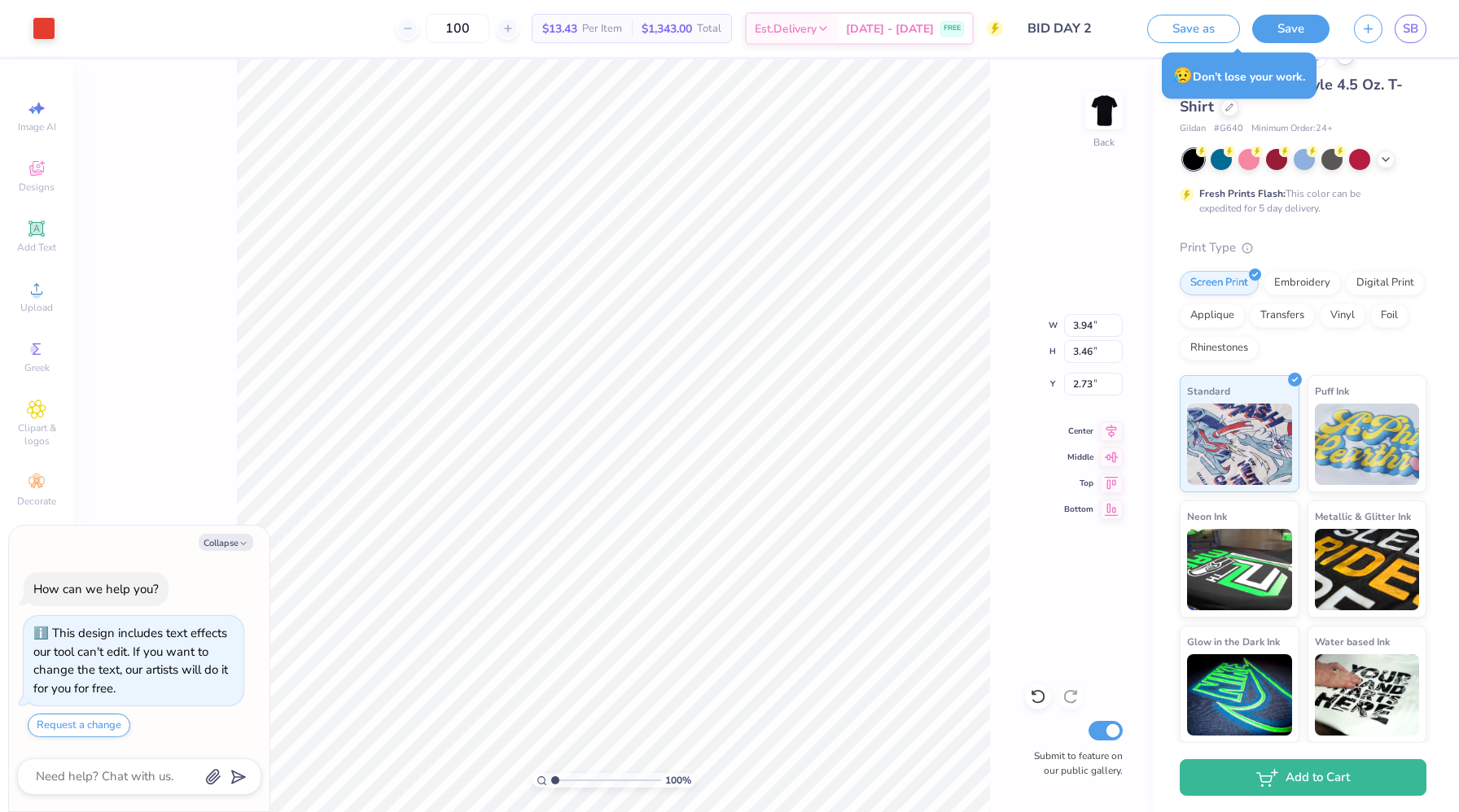
type input "1.67"
type input "3.25"
type input "2.83"
type textarea "x"
type input "2.73"
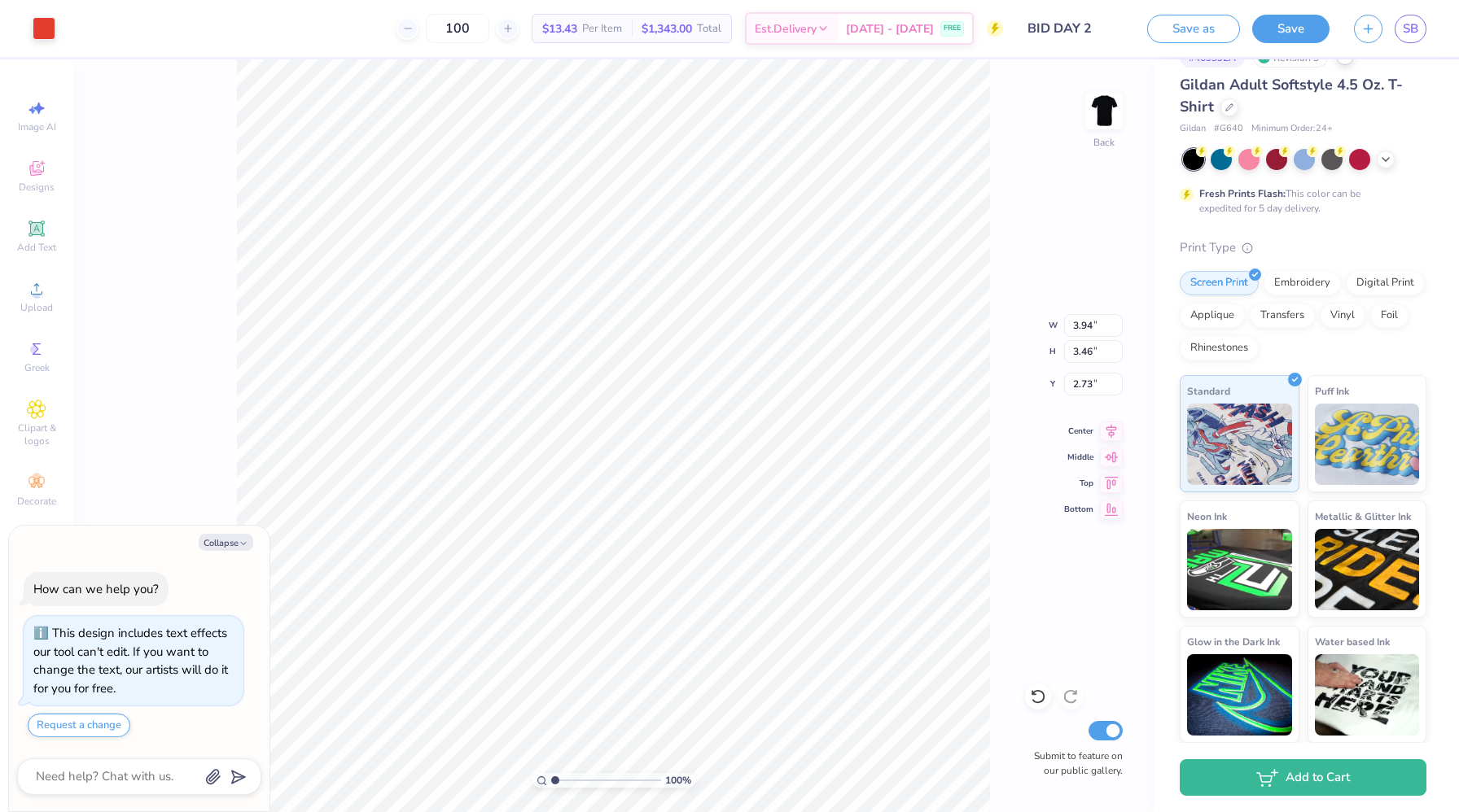
click at [83, 727] on div at bounding box center [140, 777] width 244 height 37
click at [878, 109] on icon at bounding box center [1230, 106] width 8 height 8
type textarea "x"
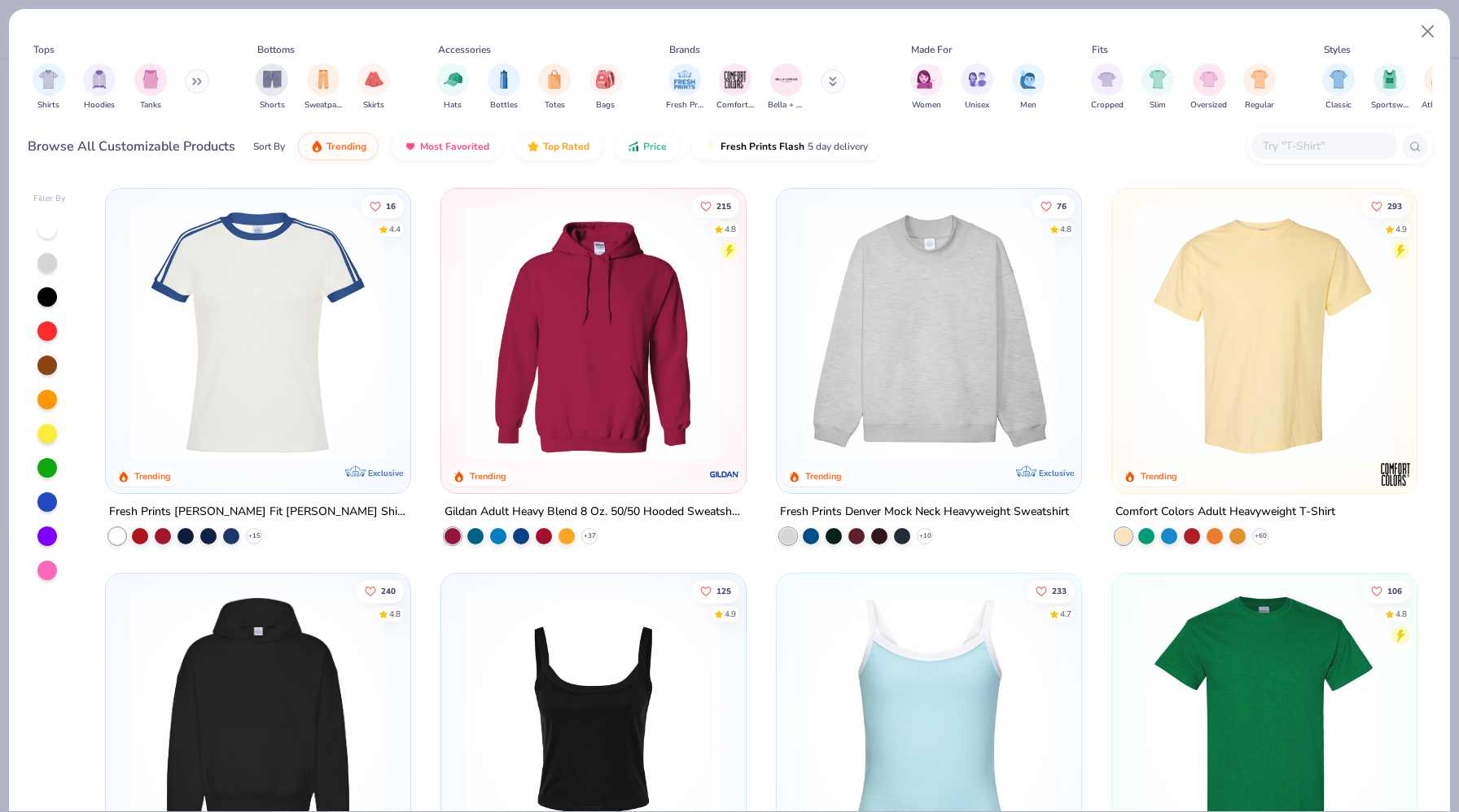
click at [878, 141] on input "text" at bounding box center [1323, 146] width 126 height 19
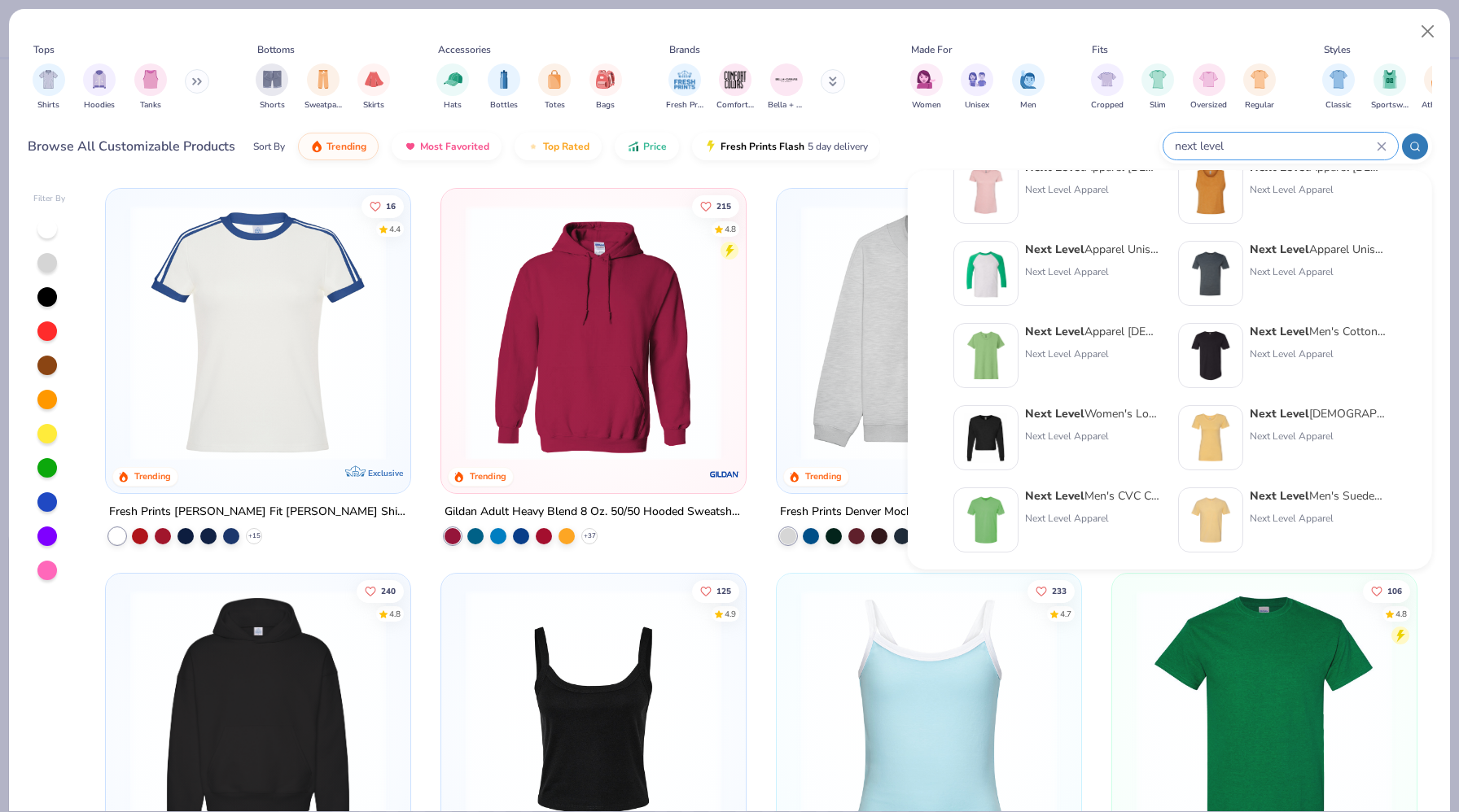
scroll to position [440, 0]
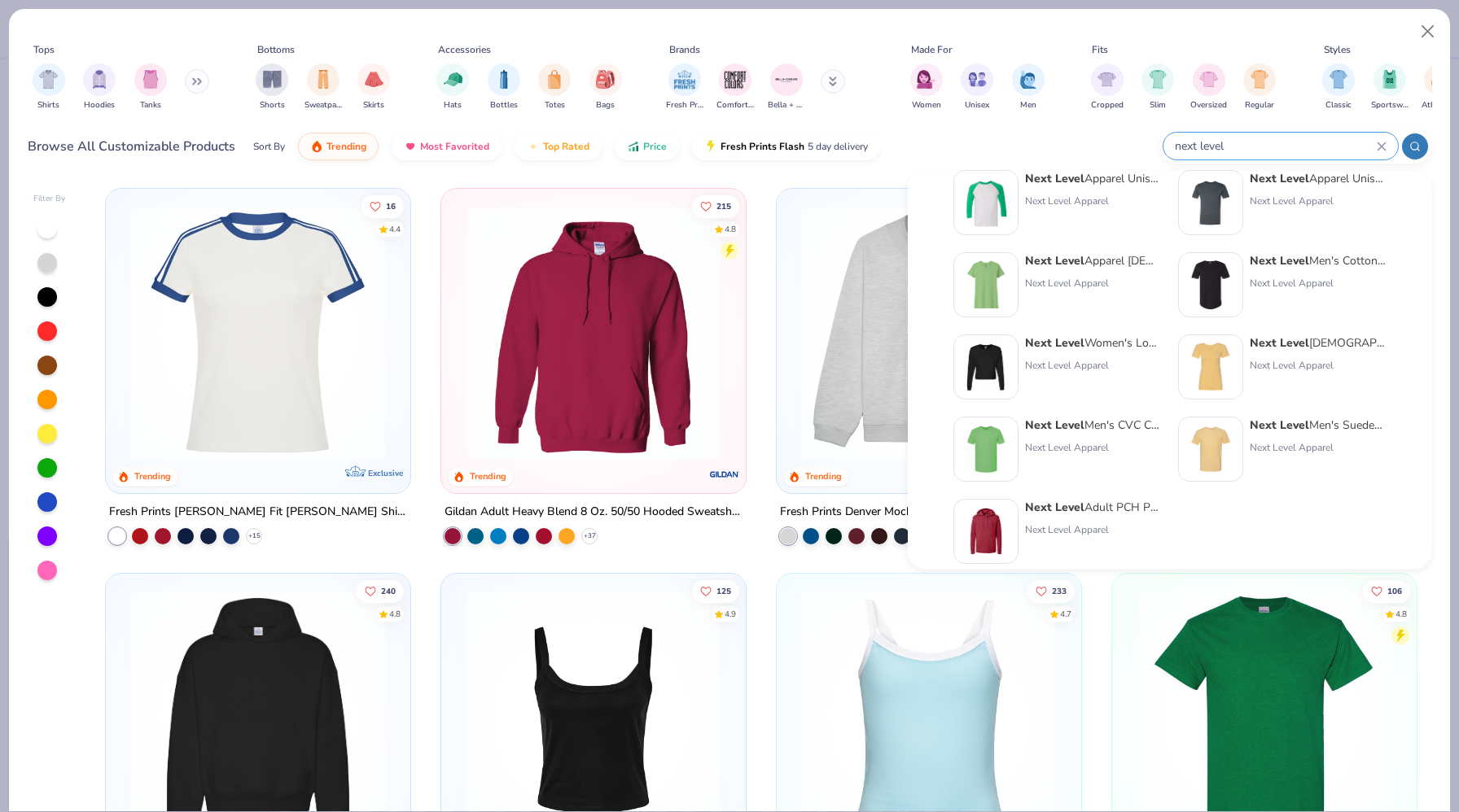
type input "next level"
click at [878, 362] on img at bounding box center [1210, 367] width 51 height 51
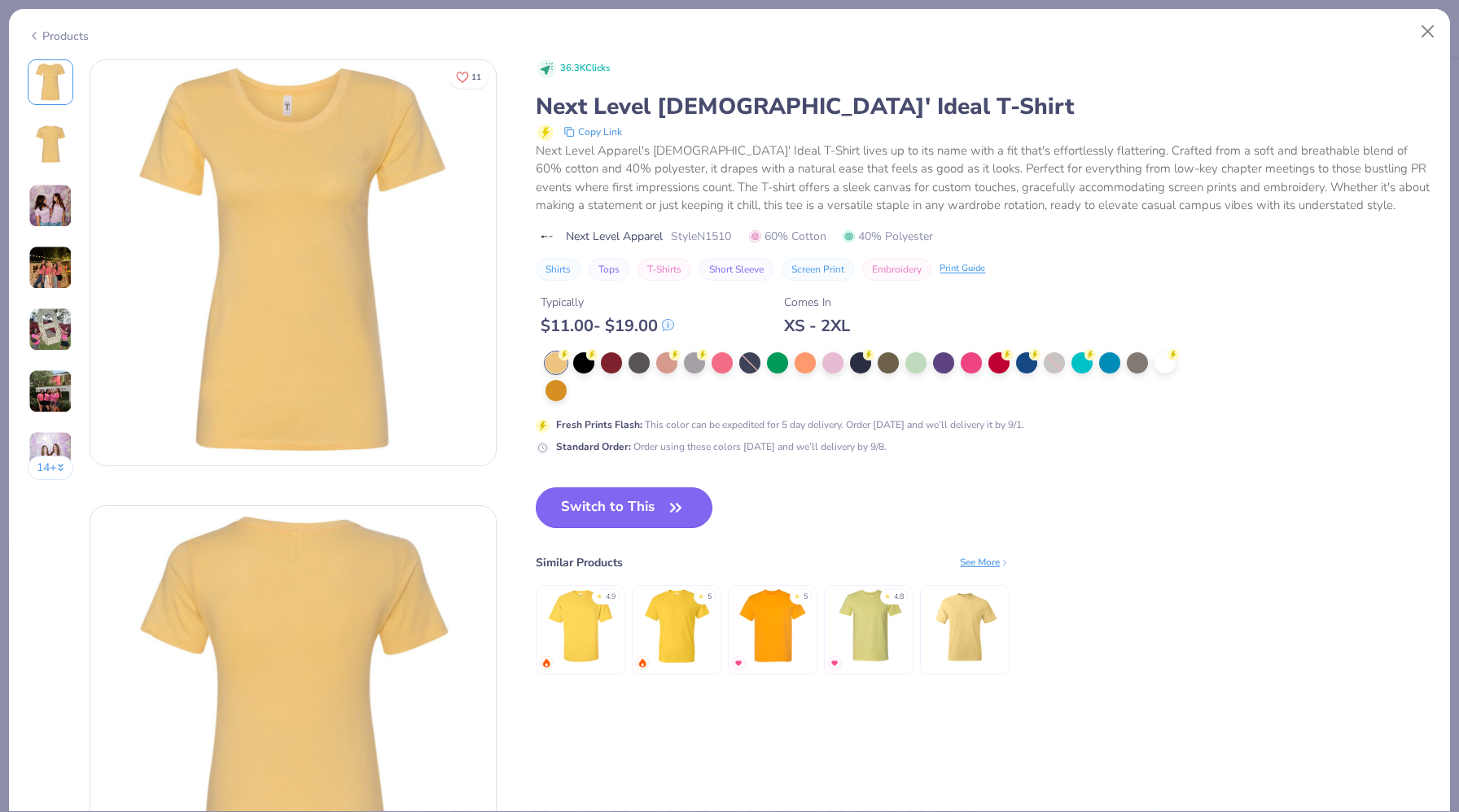
click at [656, 514] on button "Switch to This" at bounding box center [624, 508] width 176 height 41
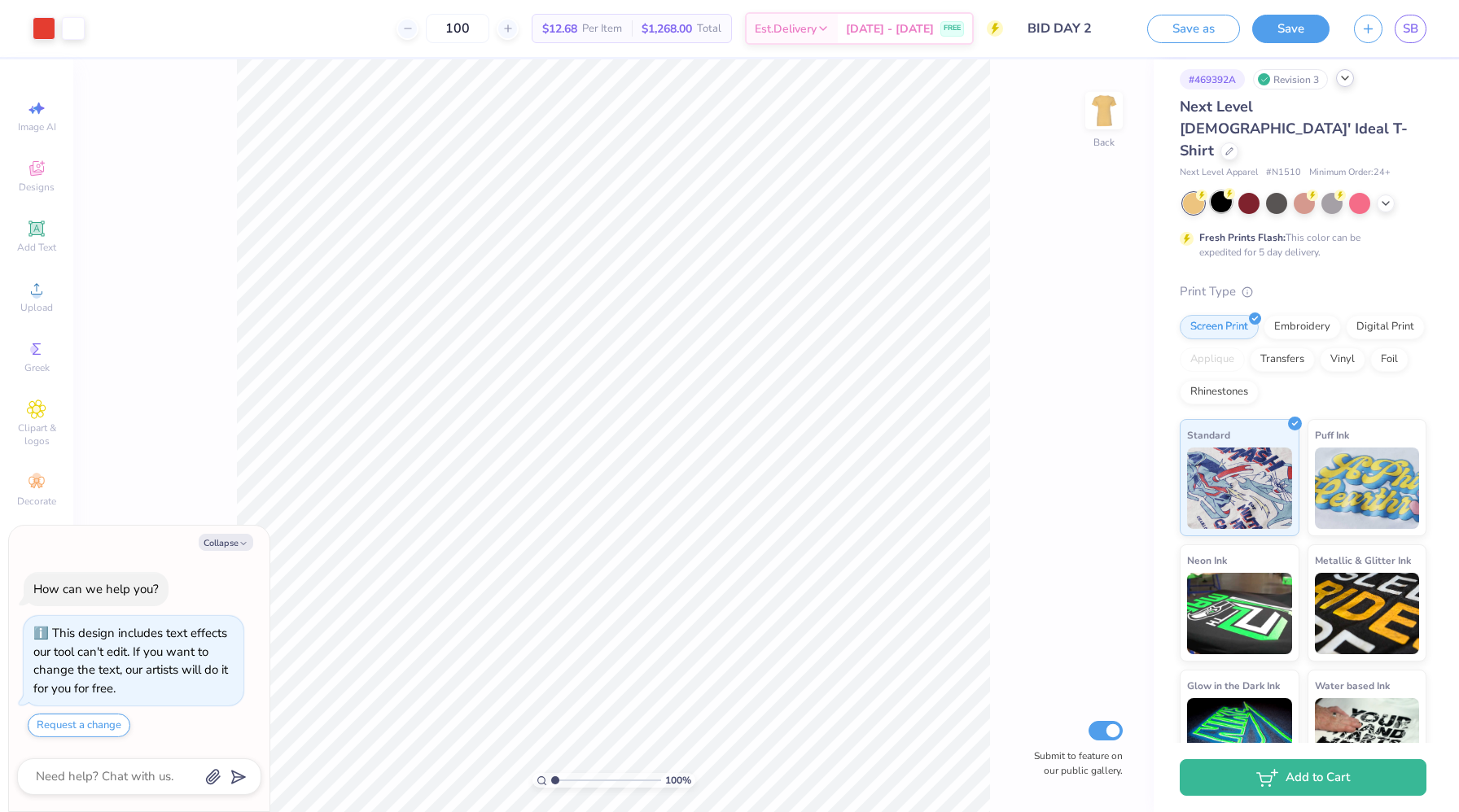
click at [878, 191] on div at bounding box center [1220, 201] width 21 height 21
type textarea "x"
type input "6.45"
type input "4.62"
type textarea "x"
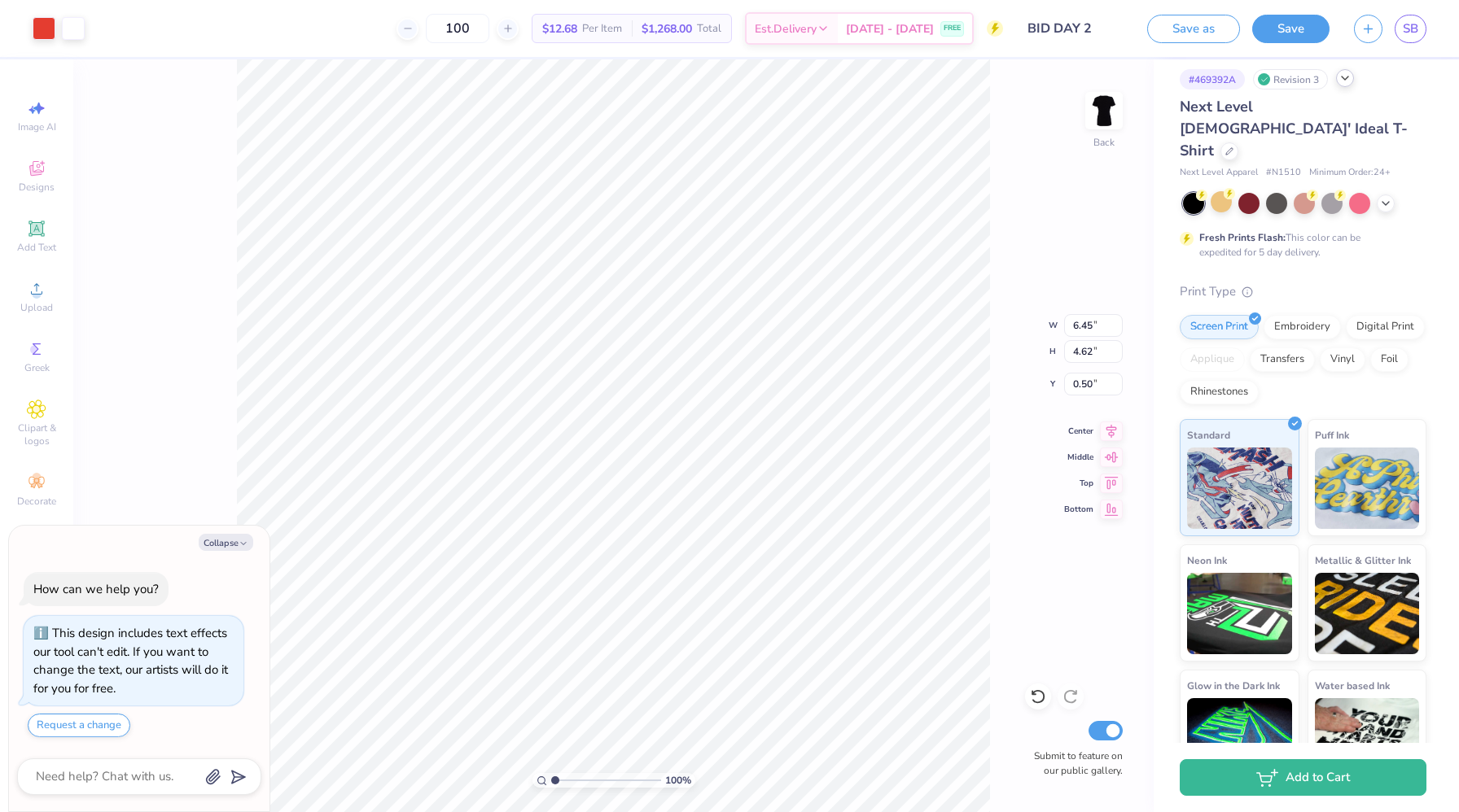
type input "1.57"
type textarea "x"
type input "1.58"
type textarea "x"
type input "1.50"
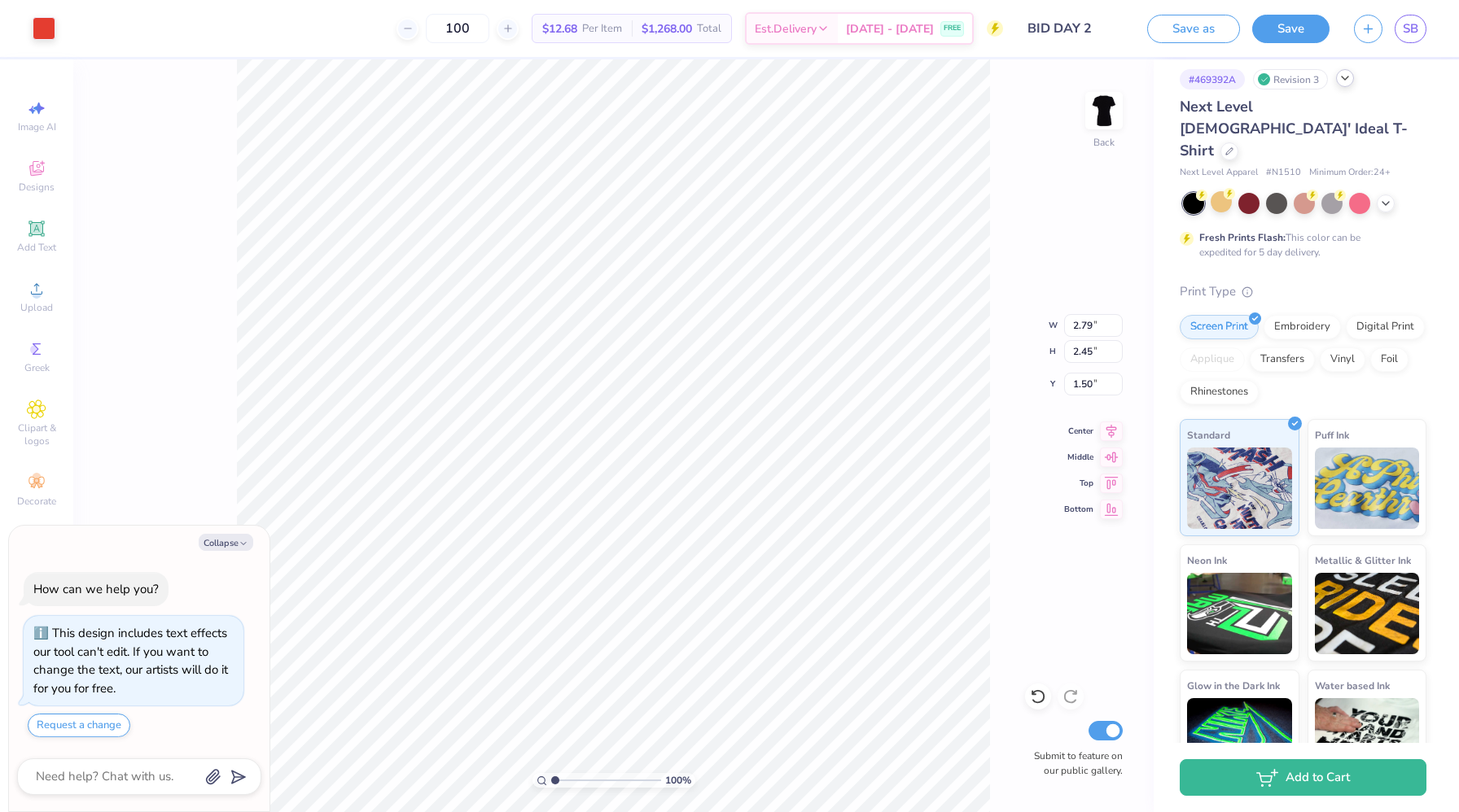
type textarea "x"
click at [489, 15] on input "100" at bounding box center [457, 28] width 63 height 29
click at [489, 14] on input "100" at bounding box center [457, 28] width 63 height 29
click at [498, 41] on input "50" at bounding box center [466, 28] width 63 height 29
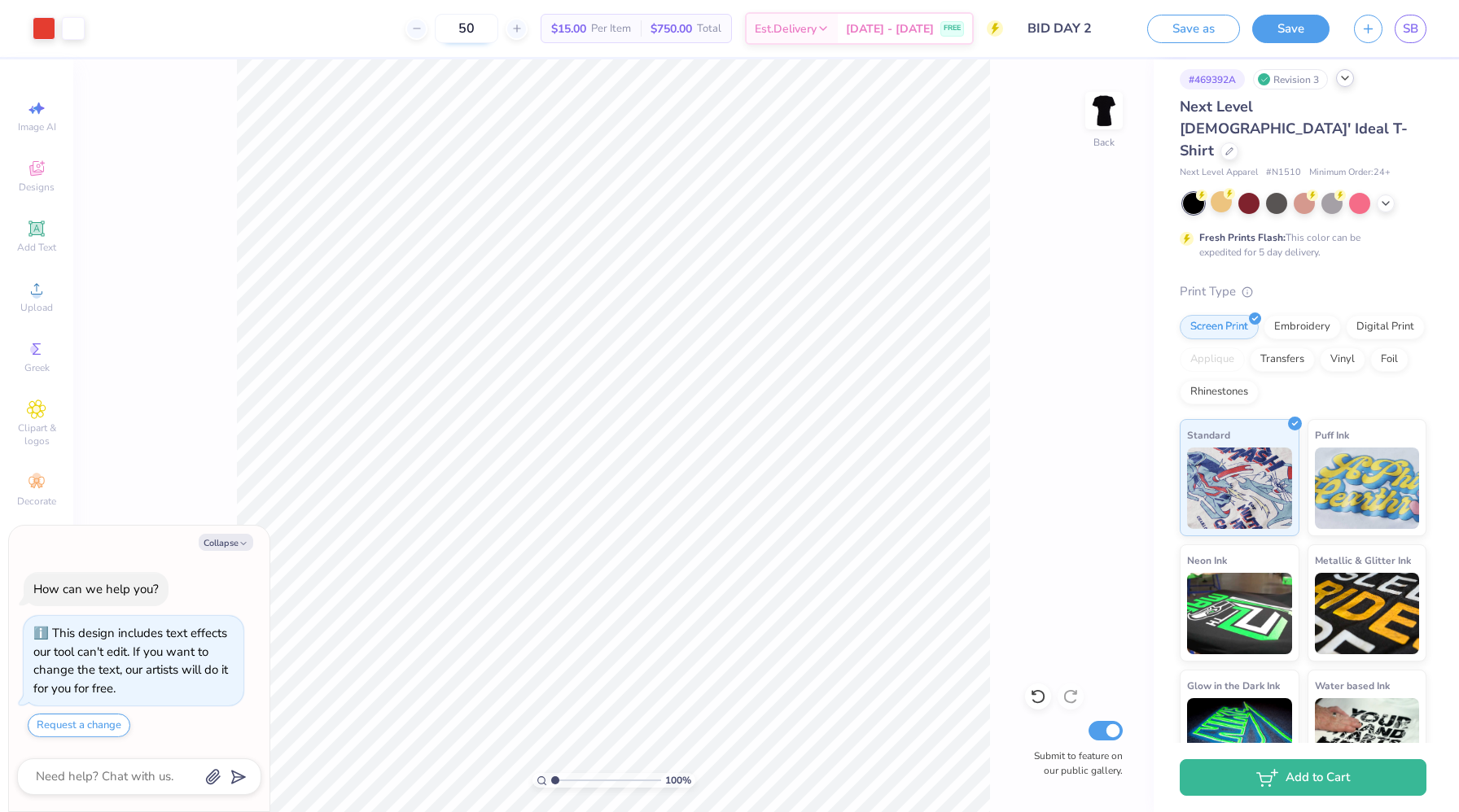
click at [498, 40] on input "50" at bounding box center [466, 28] width 63 height 29
type input "5"
type input "100"
type textarea "x"
type input "0.65"
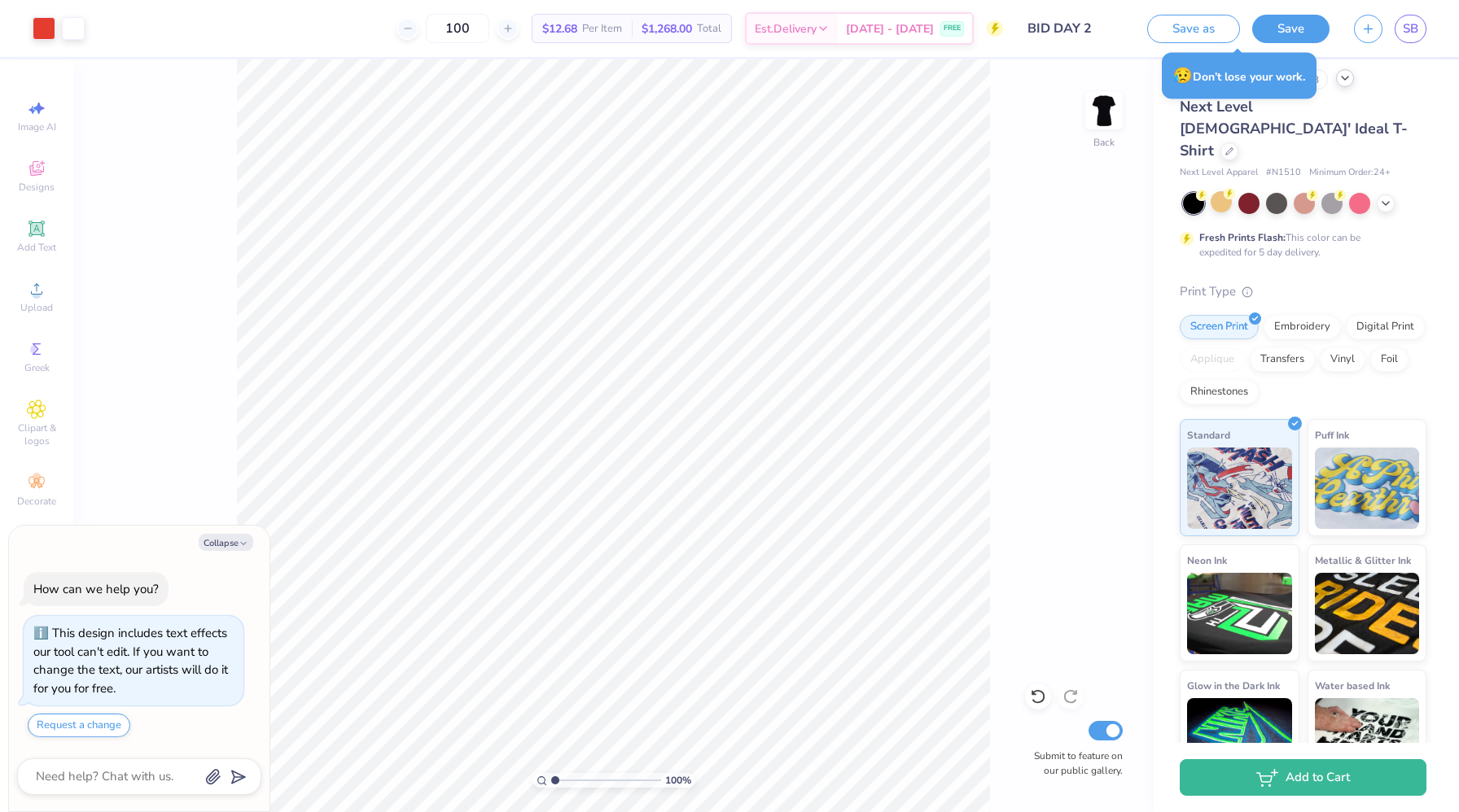
type textarea "x"
